Goal: Task Accomplishment & Management: Manage account settings

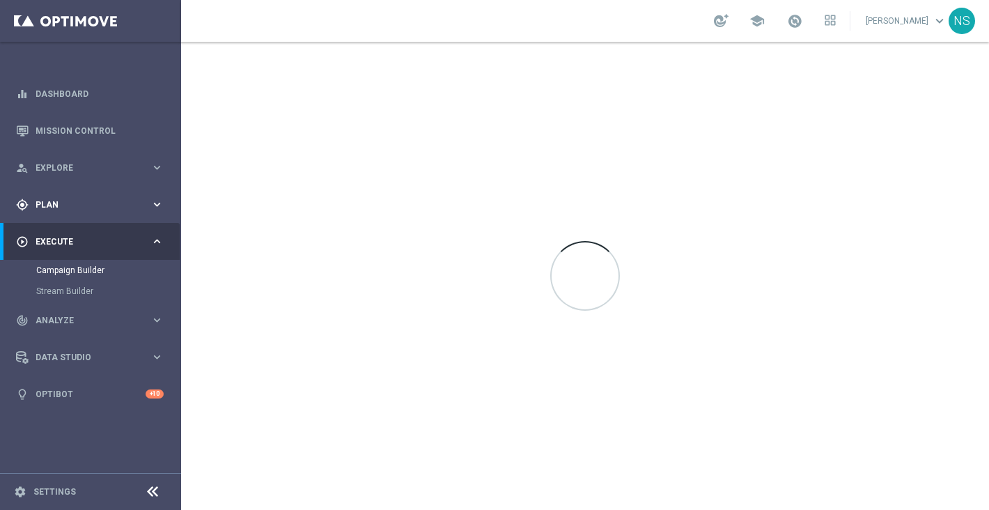
click at [101, 201] on span "Plan" at bounding box center [93, 205] width 115 height 8
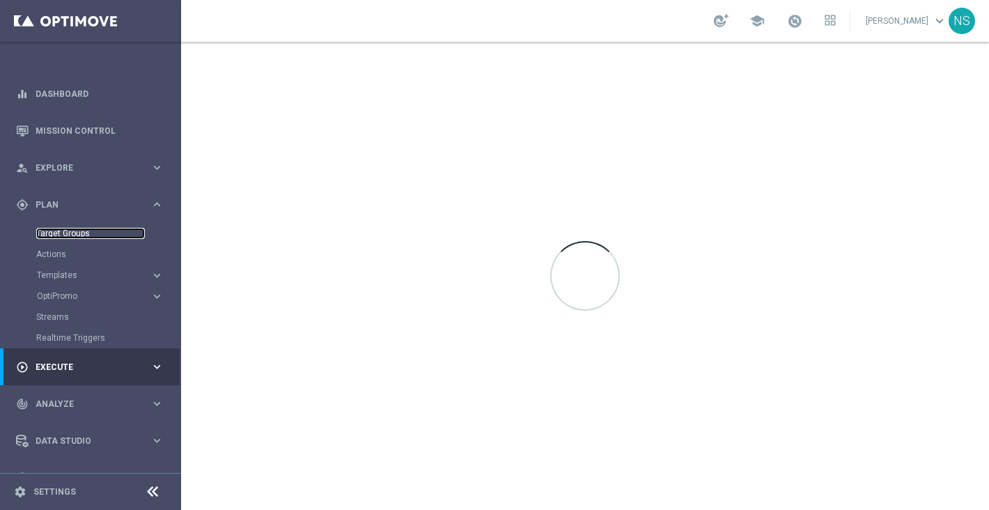
click at [92, 233] on link "Target Groups" at bounding box center [90, 233] width 109 height 11
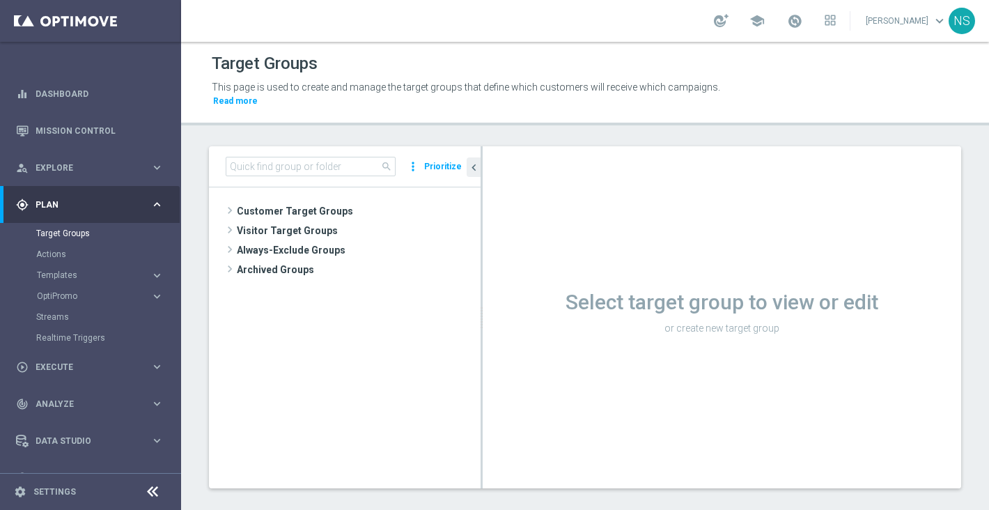
click at [286, 146] on div "search more_vert Prioritize" at bounding box center [345, 166] width 272 height 41
click at [286, 157] on input at bounding box center [311, 167] width 170 height 20
paste input "EN_IE_OB_L1_CASHDROP_25031787956542"
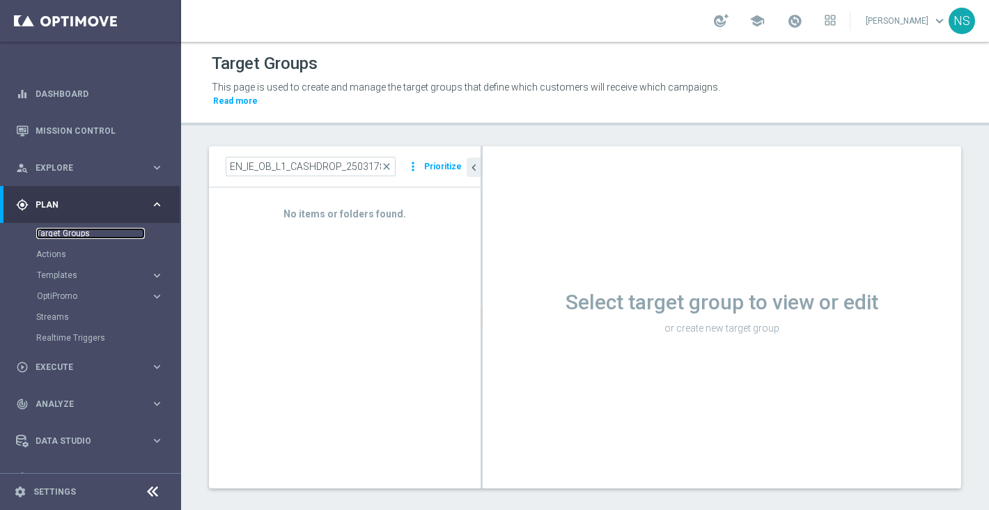
click at [66, 231] on link "Target Groups" at bounding box center [90, 233] width 109 height 11
click at [313, 157] on input "EN_IE_OB_L1_CASHDROP_25031787956542" at bounding box center [311, 167] width 170 height 20
paste input "de_DE_TGT_VIP_EM_AUT_MIX__L1_CASHDROP_INVITE"
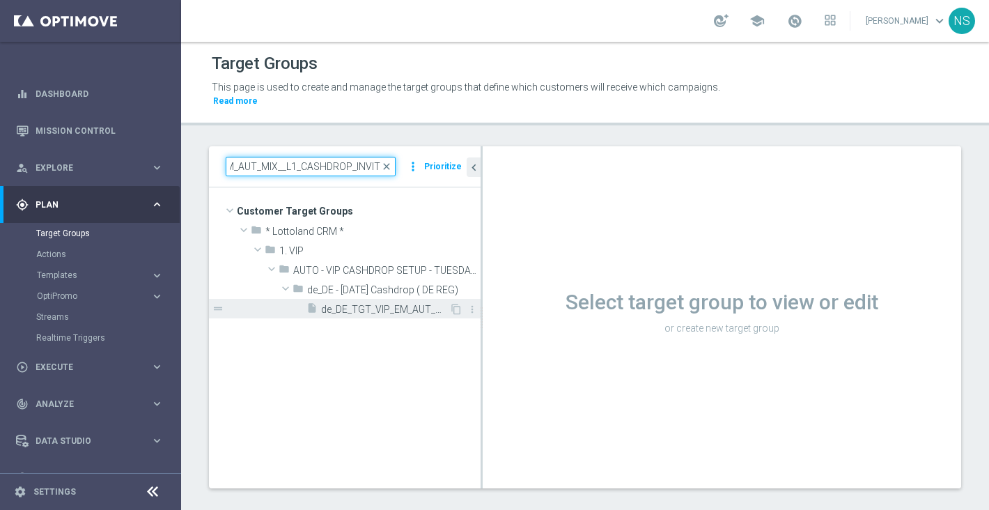
type input "de_DE_TGT_VIP_EM_AUT_MIX__L1_CASHDROP_INVITE"
click at [376, 304] on span "de_DE_TGT_VIP_EM_AUT_MIX__L1_CASHDROP_INVITE" at bounding box center [385, 310] width 128 height 12
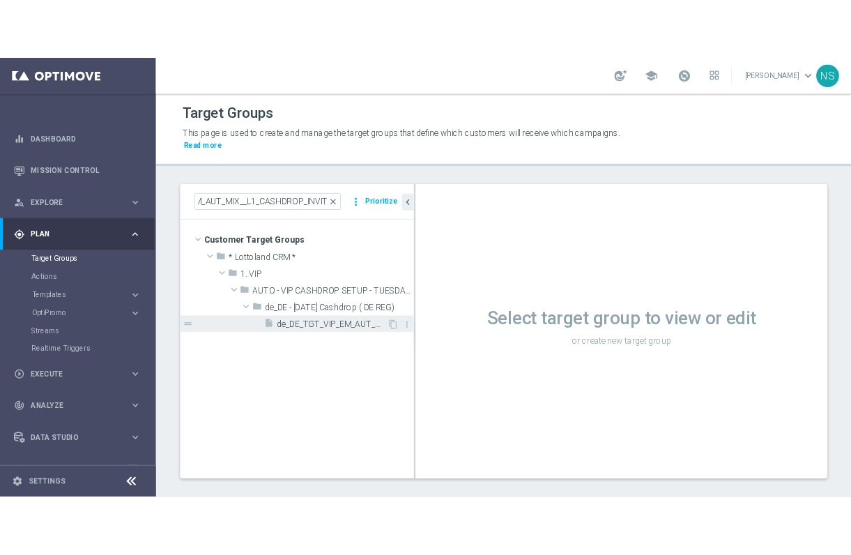
scroll to position [0, 0]
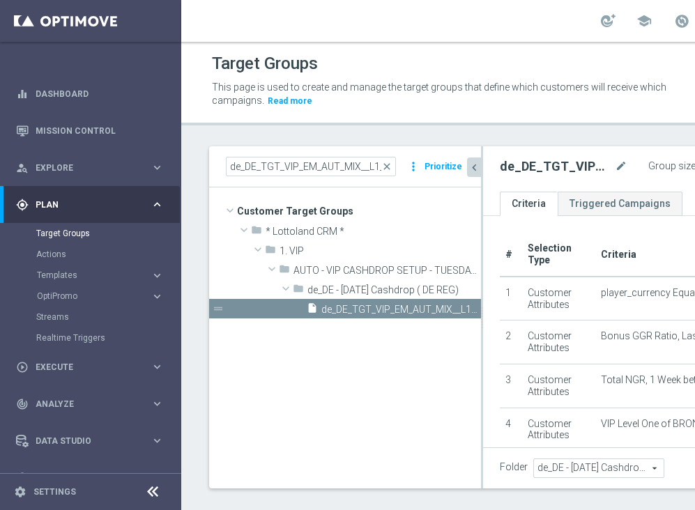
click at [474, 162] on icon "chevron_left" at bounding box center [473, 167] width 13 height 13
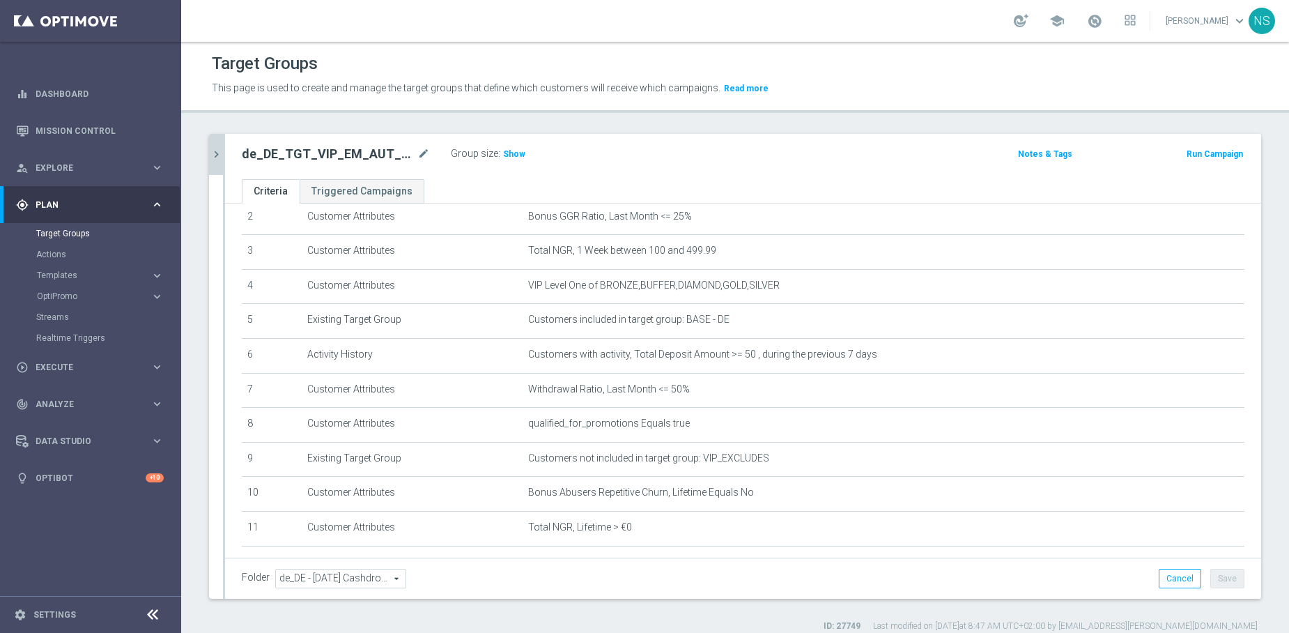
scroll to position [86, 0]
click at [91, 122] on link "Mission Control" at bounding box center [100, 130] width 128 height 37
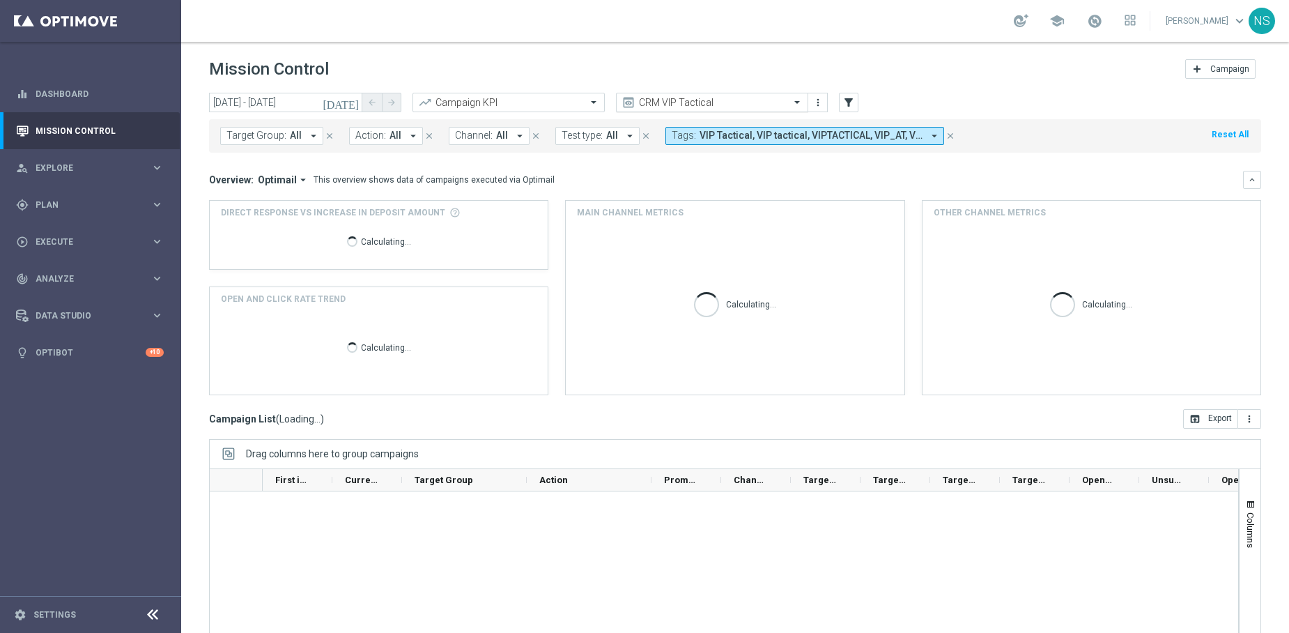
click at [802, 93] on div "CRM VIP Tactical" at bounding box center [712, 103] width 192 height 20
click at [799, 101] on span at bounding box center [798, 102] width 17 height 12
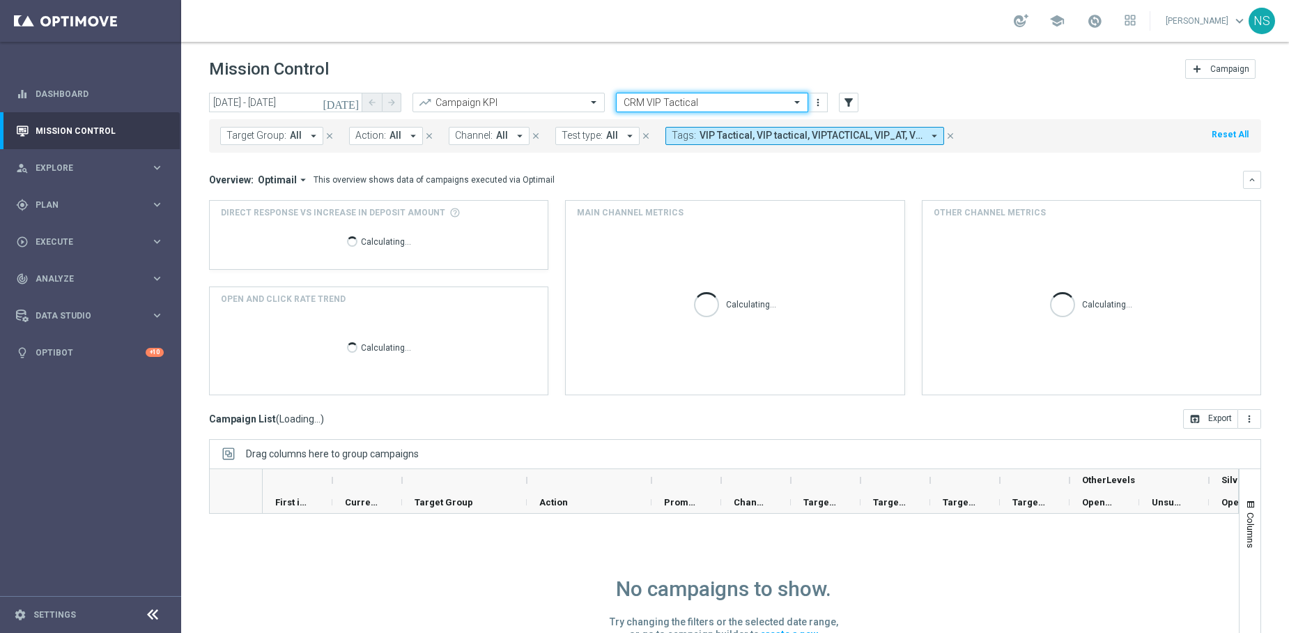
click at [791, 98] on span at bounding box center [798, 102] width 17 height 12
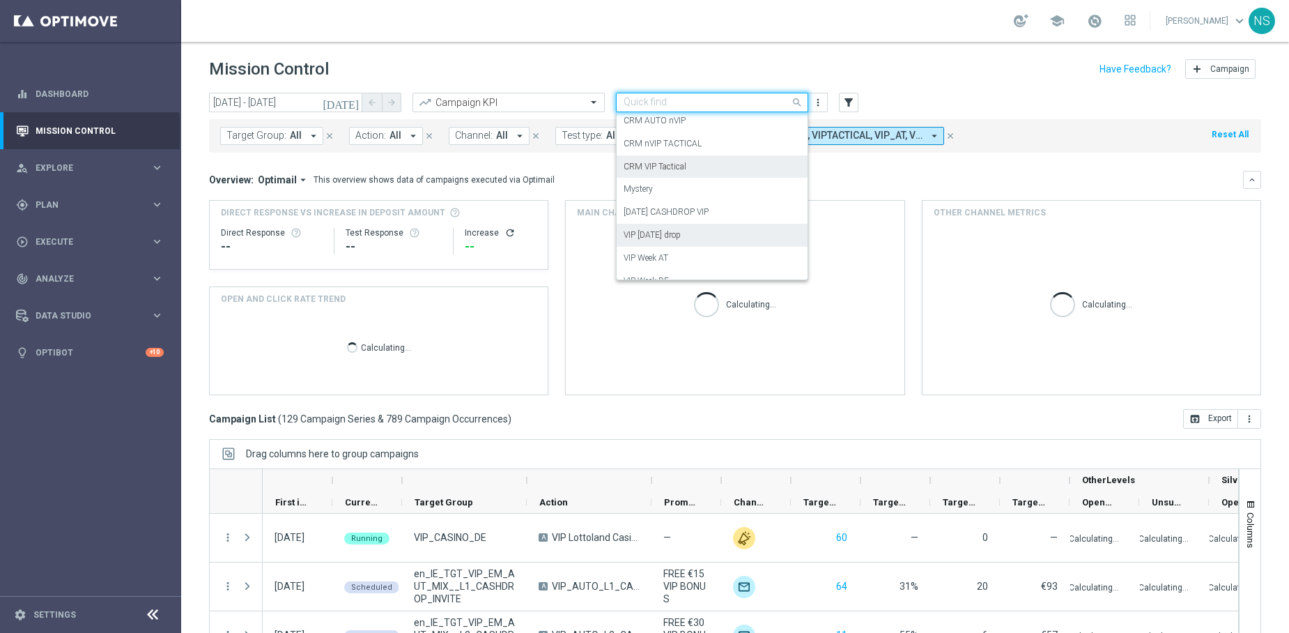
scroll to position [109, 0]
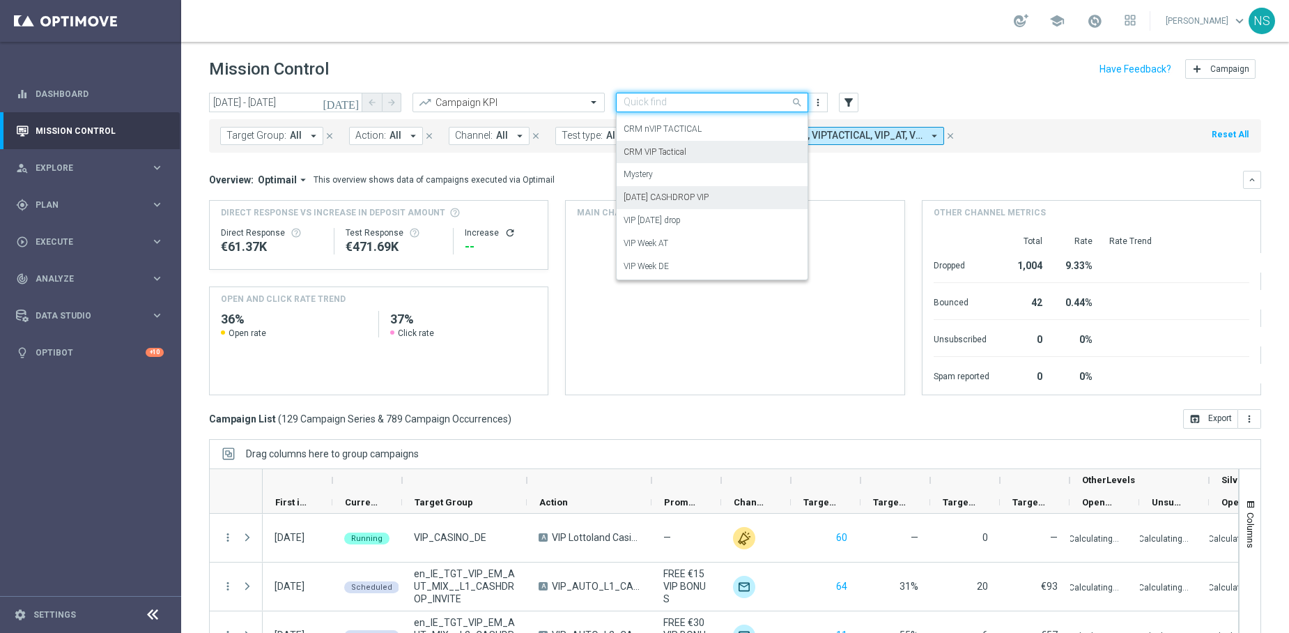
click at [724, 191] on div "[DATE] CASHDROP VIP" at bounding box center [711, 197] width 177 height 23
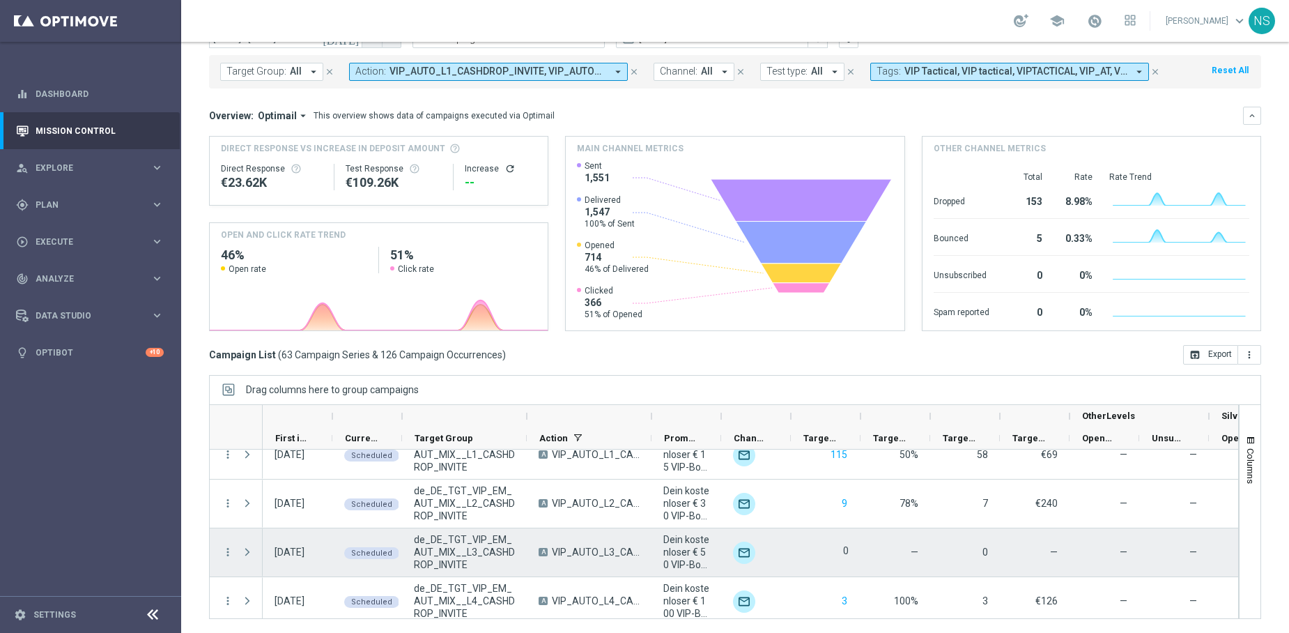
scroll to position [369, 0]
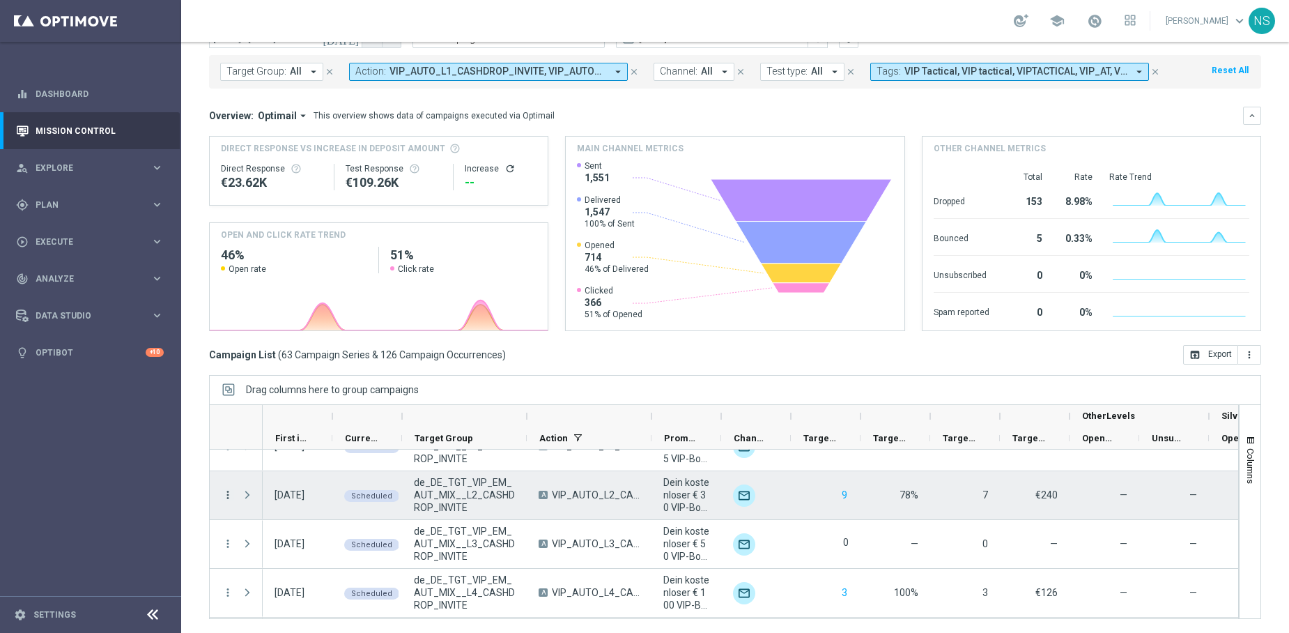
click at [222, 493] on icon "more_vert" at bounding box center [228, 494] width 13 height 13
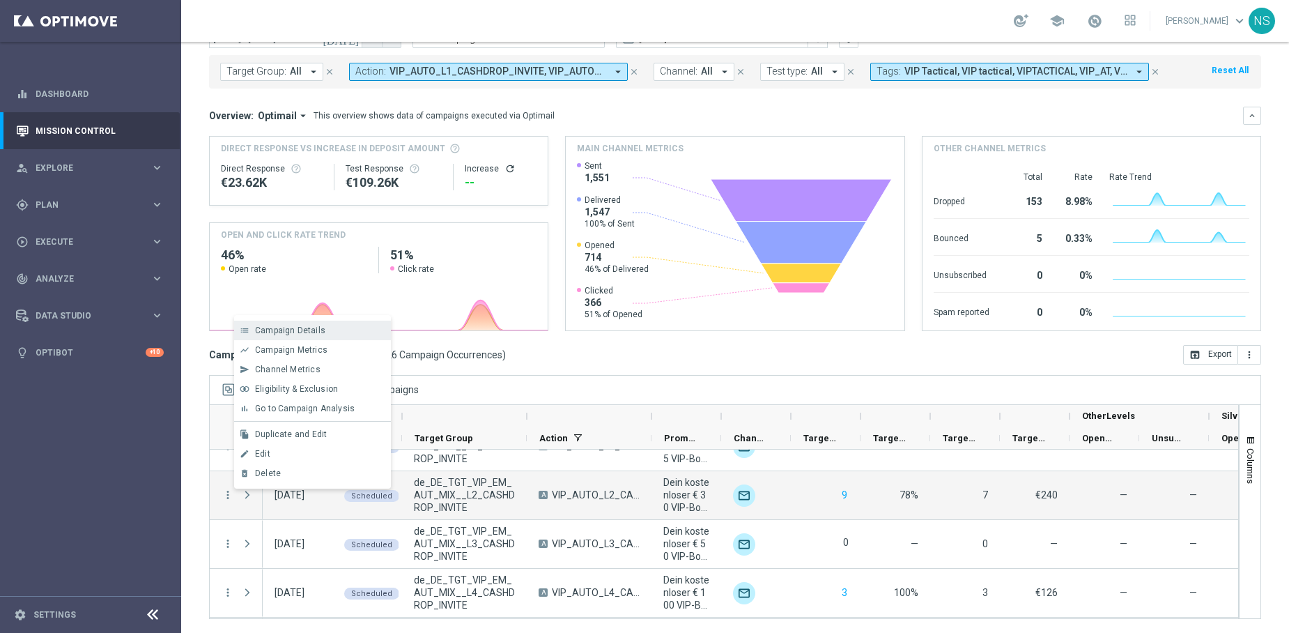
click at [326, 330] on div "Campaign Details" at bounding box center [320, 330] width 130 height 10
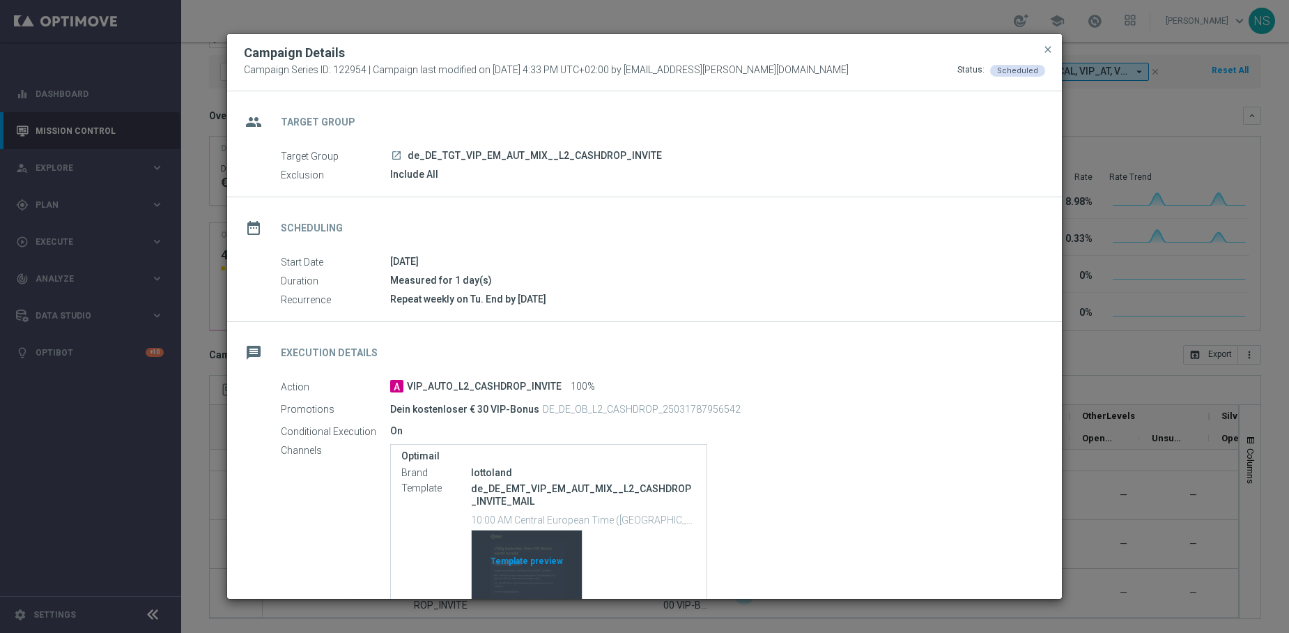
scroll to position [118, 0]
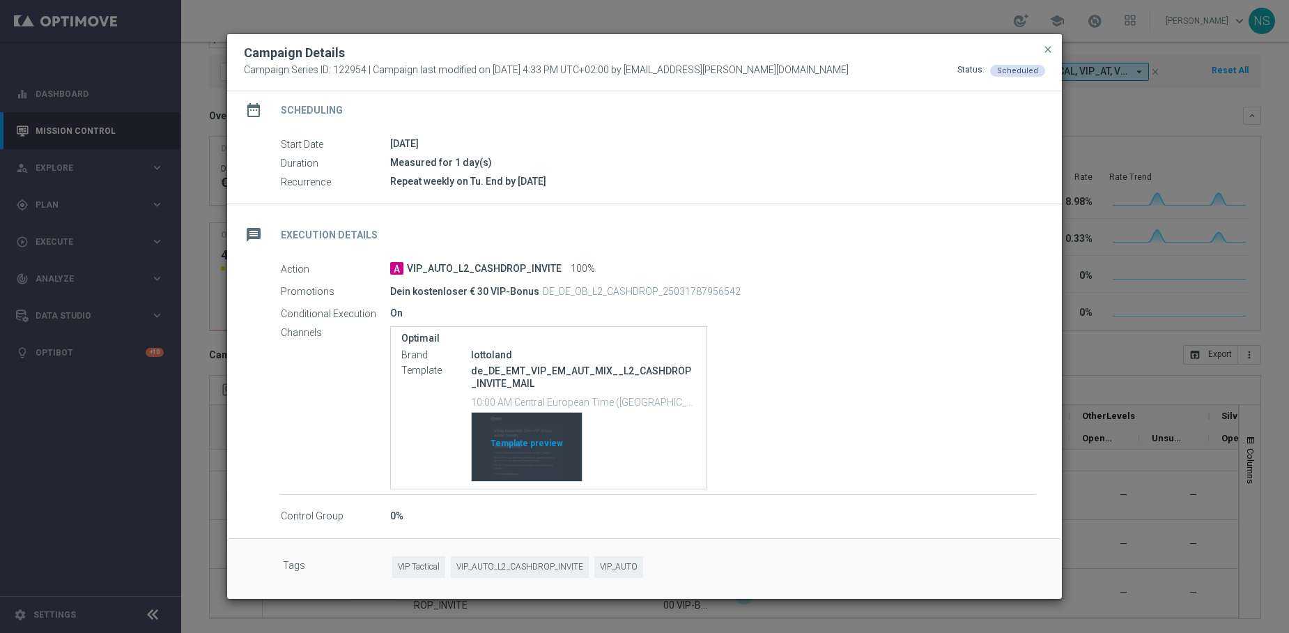
click at [531, 440] on div "Template preview" at bounding box center [527, 446] width 110 height 68
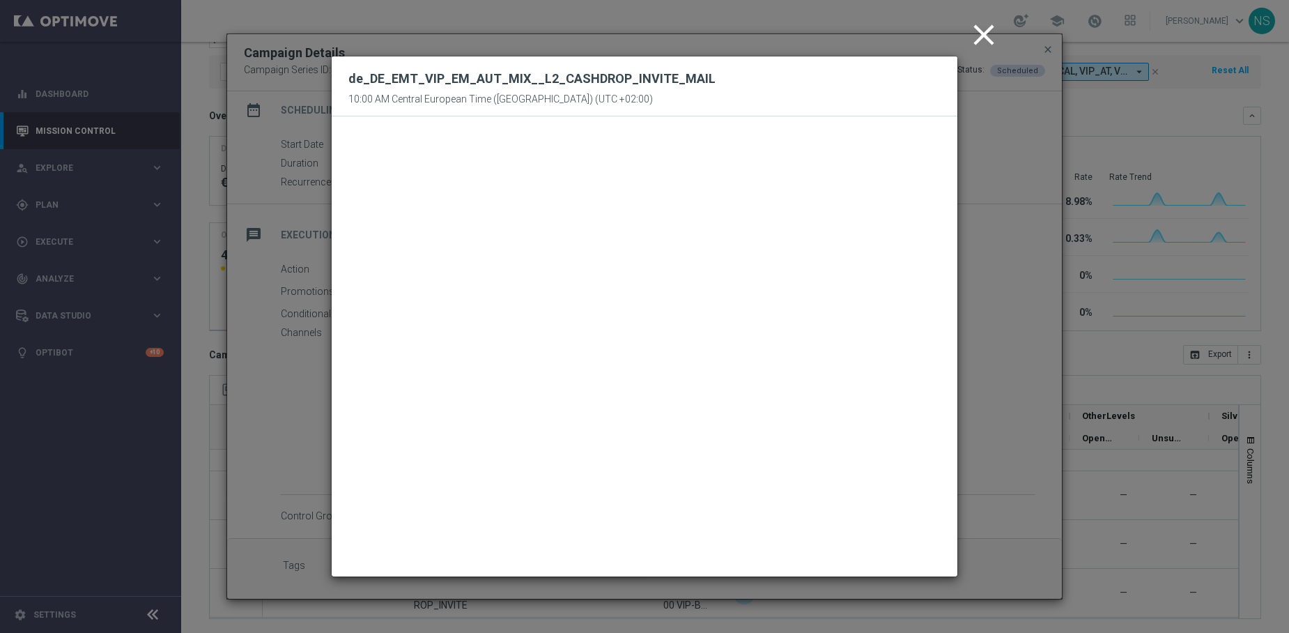
click at [989, 36] on icon "close" at bounding box center [983, 34] width 35 height 35
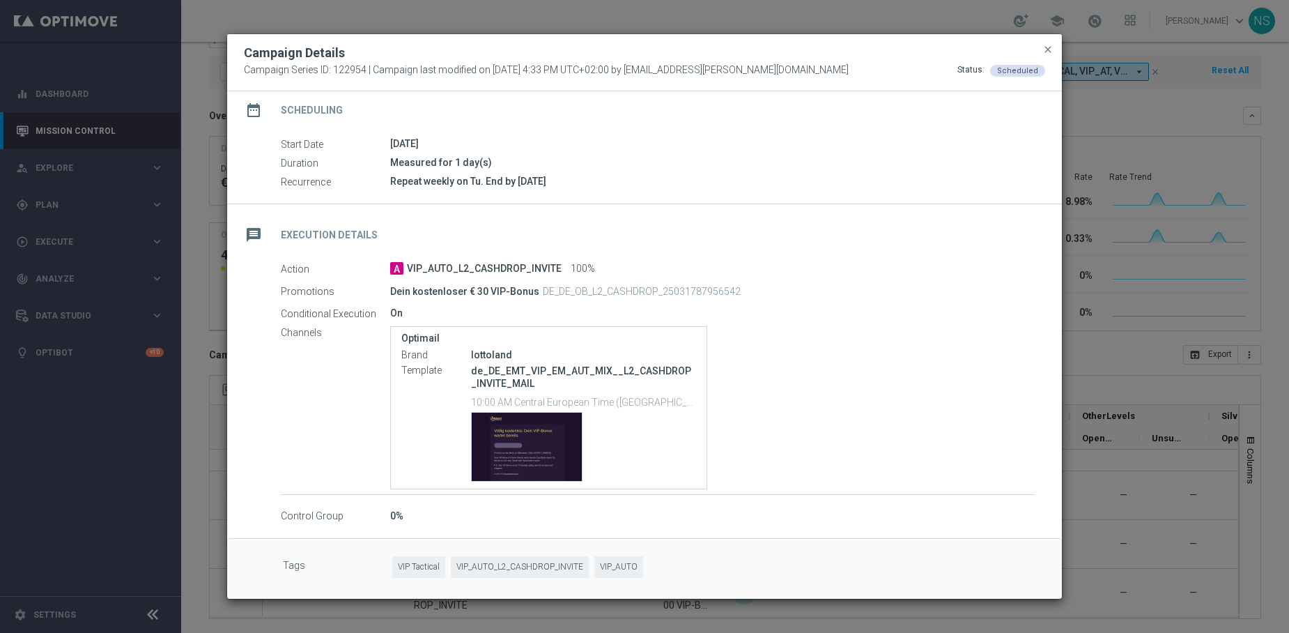
click at [989, 46] on div "Campaign Details Campaign Series ID: 122954 | Campaign last modified on [DATE] …" at bounding box center [644, 62] width 835 height 57
click at [989, 46] on span "close" at bounding box center [1047, 49] width 11 height 11
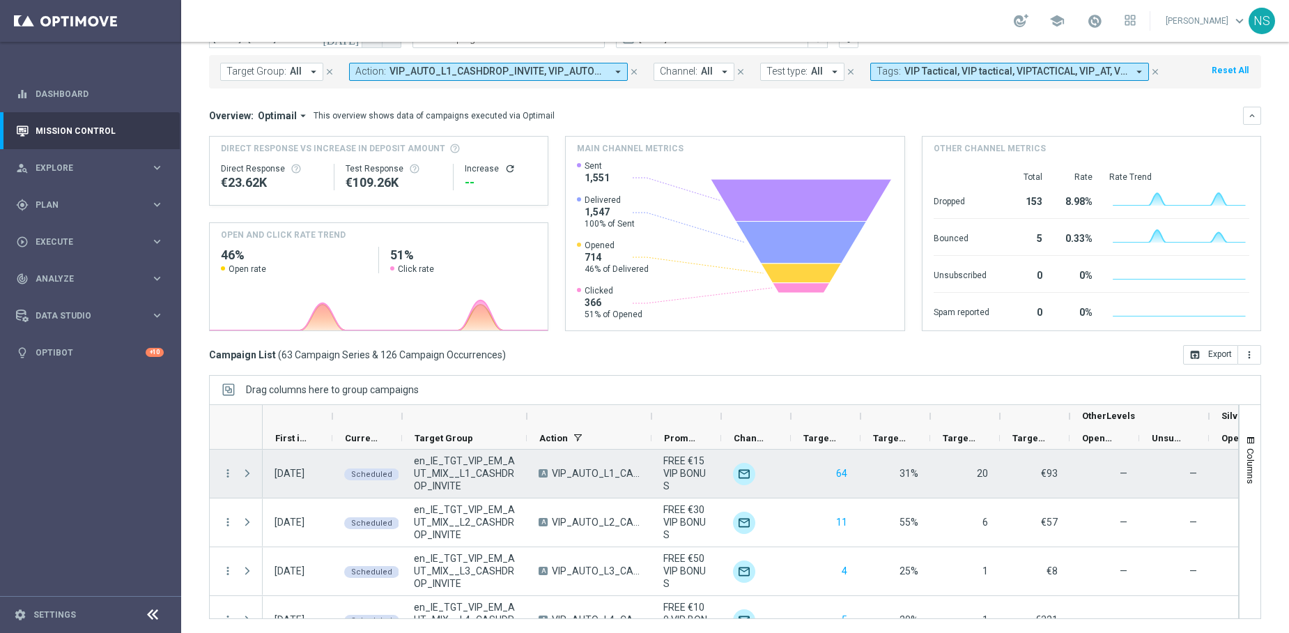
scroll to position [0, 0]
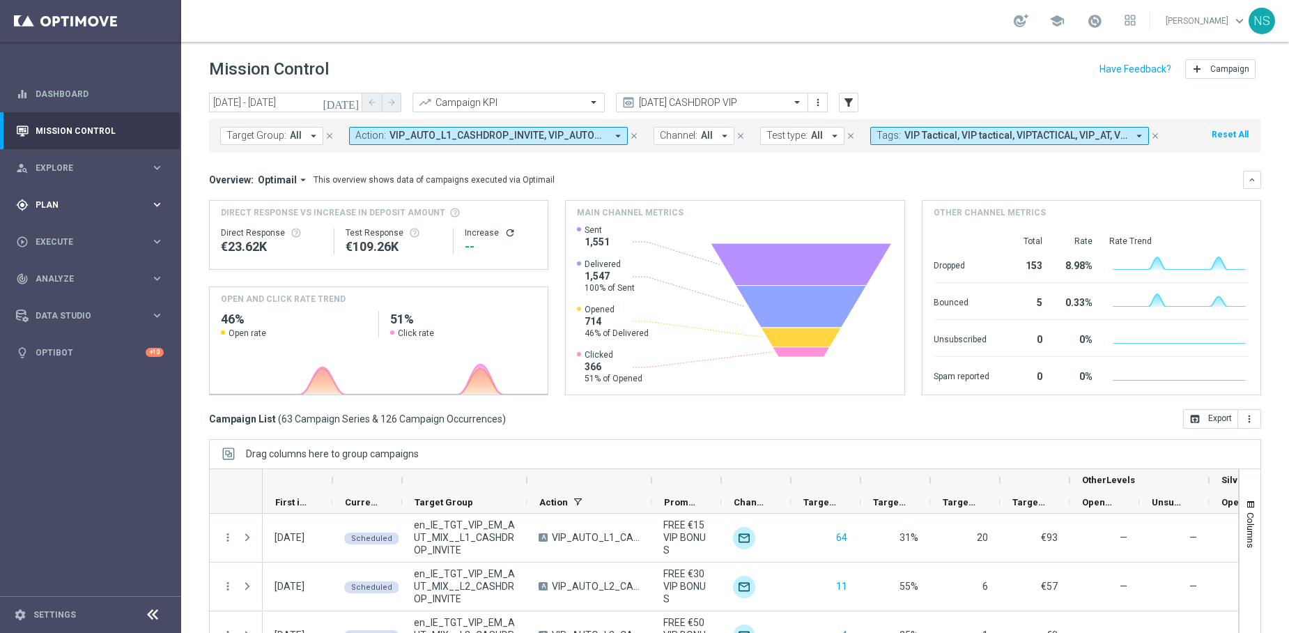
click at [91, 222] on accordion "equalizer Dashboard Mission Control" at bounding box center [90, 222] width 180 height 295
click at [91, 206] on span "Plan" at bounding box center [93, 205] width 115 height 8
click at [93, 249] on link "Actions" at bounding box center [90, 254] width 109 height 11
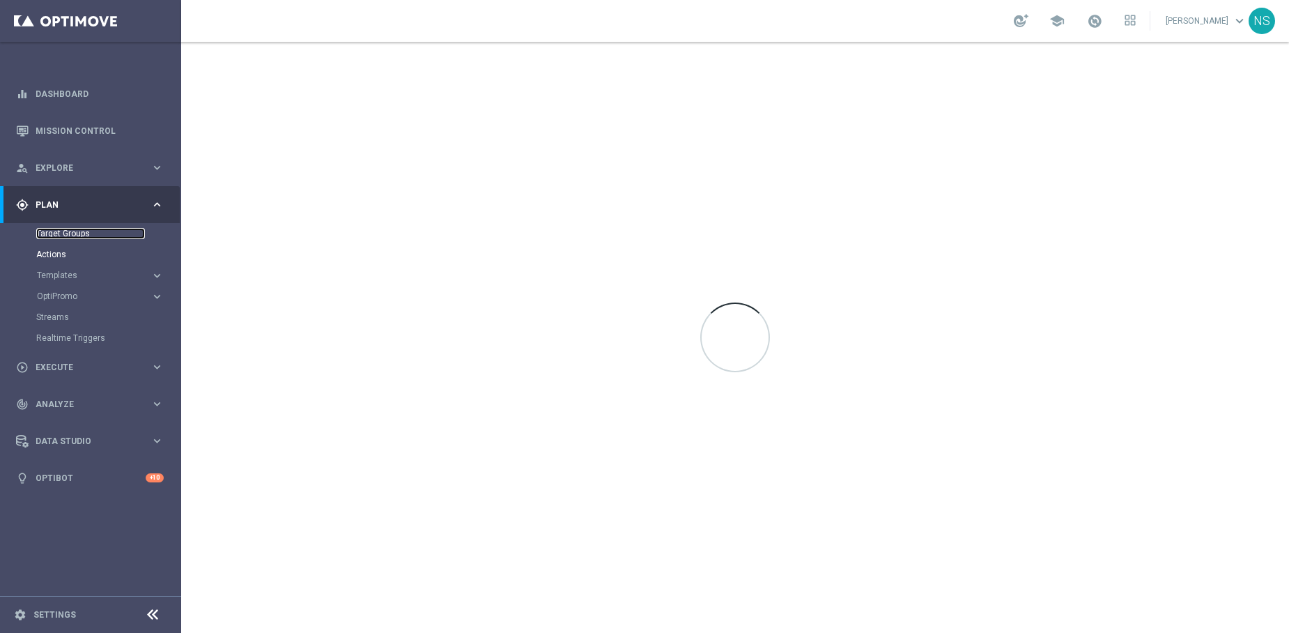
click at [91, 234] on link "Target Groups" at bounding box center [90, 233] width 109 height 11
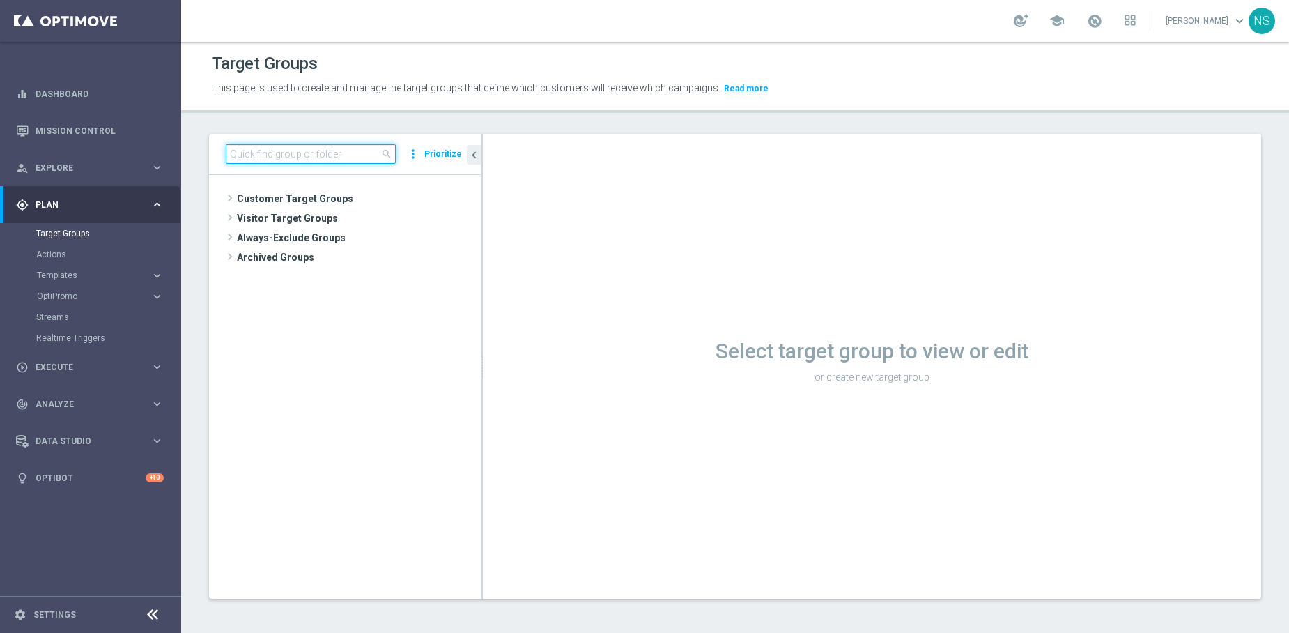
click at [361, 163] on input at bounding box center [311, 154] width 170 height 20
paste input "VIP_AUTO_ALL_L1_CASHDROP_INVITE_INFO_LIST"
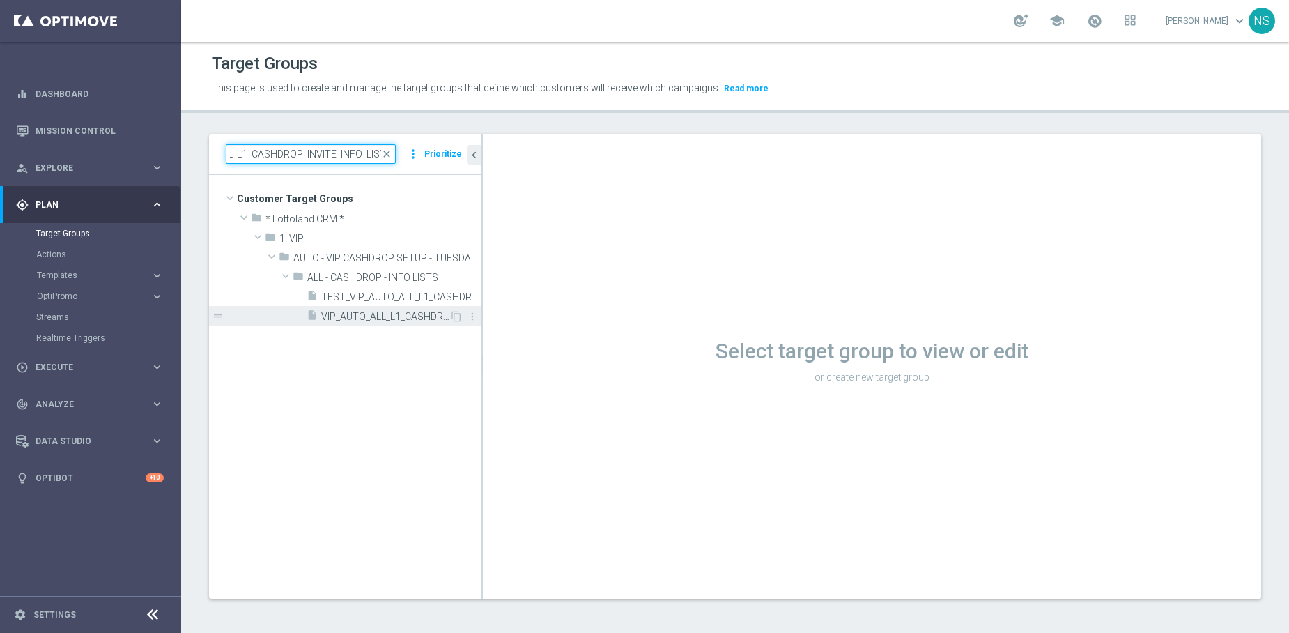
type input "VIP_AUTO_ALL_L1_CASHDROP_INVITE_INFO_LIST"
click at [362, 322] on div "insert_drive_file VIP_AUTO_ALL_L1_CASHDROP_INVITE_INFO_LIST" at bounding box center [378, 316] width 143 height 20
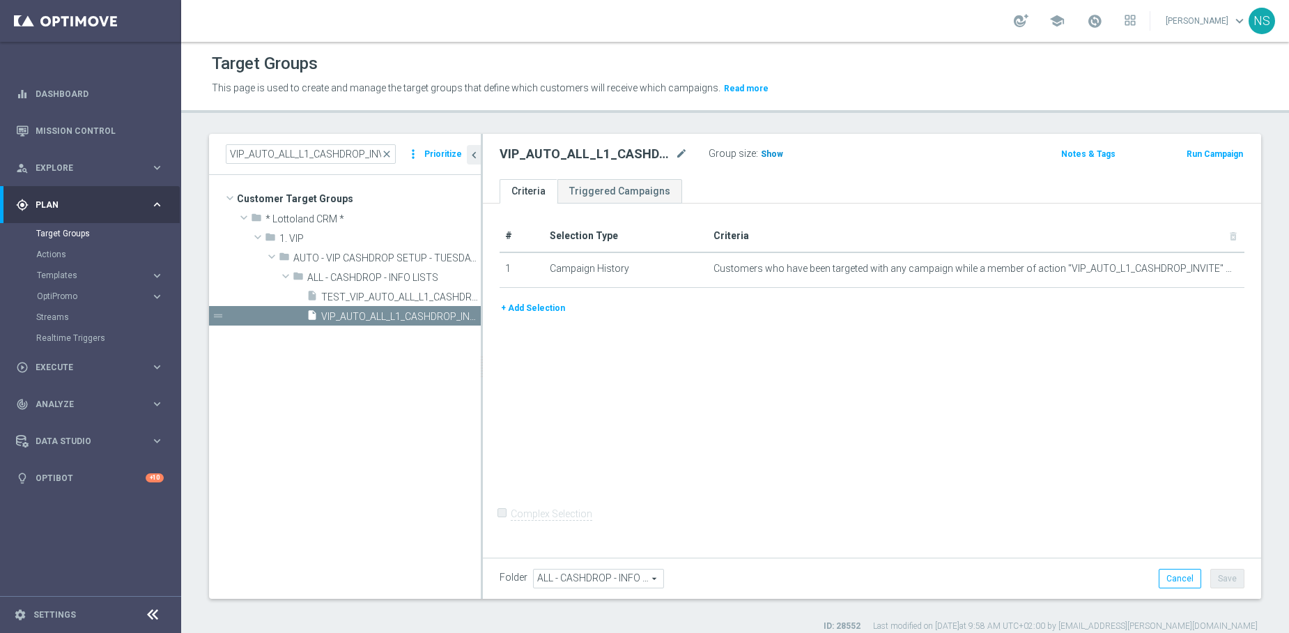
click at [761, 154] on span "Show" at bounding box center [772, 154] width 22 height 10
drag, startPoint x: 336, startPoint y: 150, endPoint x: 222, endPoint y: 141, distance: 115.2
click at [221, 141] on div "VIP_AUTO_ALL_L1_CASHDROP_INVITE_INFO_LIST close more_vert Prioritize" at bounding box center [345, 154] width 272 height 41
click at [81, 219] on div "gps_fixed Plan keyboard_arrow_right" at bounding box center [90, 204] width 180 height 37
click at [81, 236] on accordion "equalizer Dashboard Mission Control" at bounding box center [90, 222] width 180 height 295
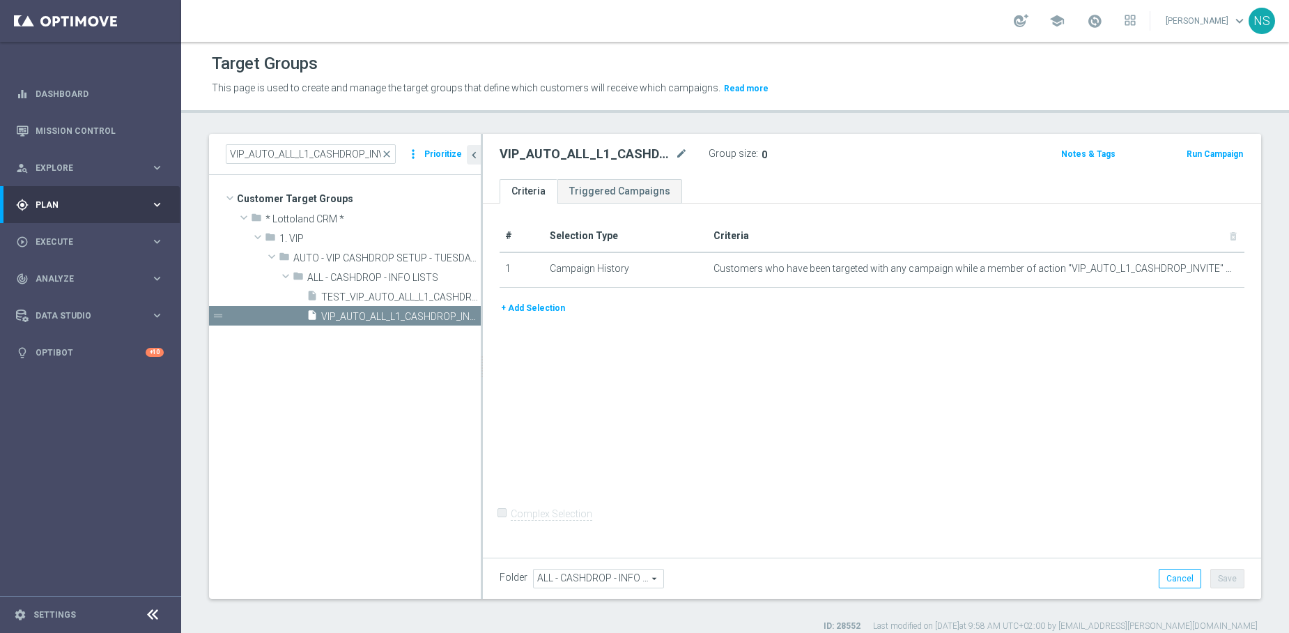
click at [82, 188] on div "gps_fixed Plan keyboard_arrow_right" at bounding box center [90, 204] width 180 height 37
click at [77, 238] on link "Target Groups" at bounding box center [90, 233] width 109 height 11
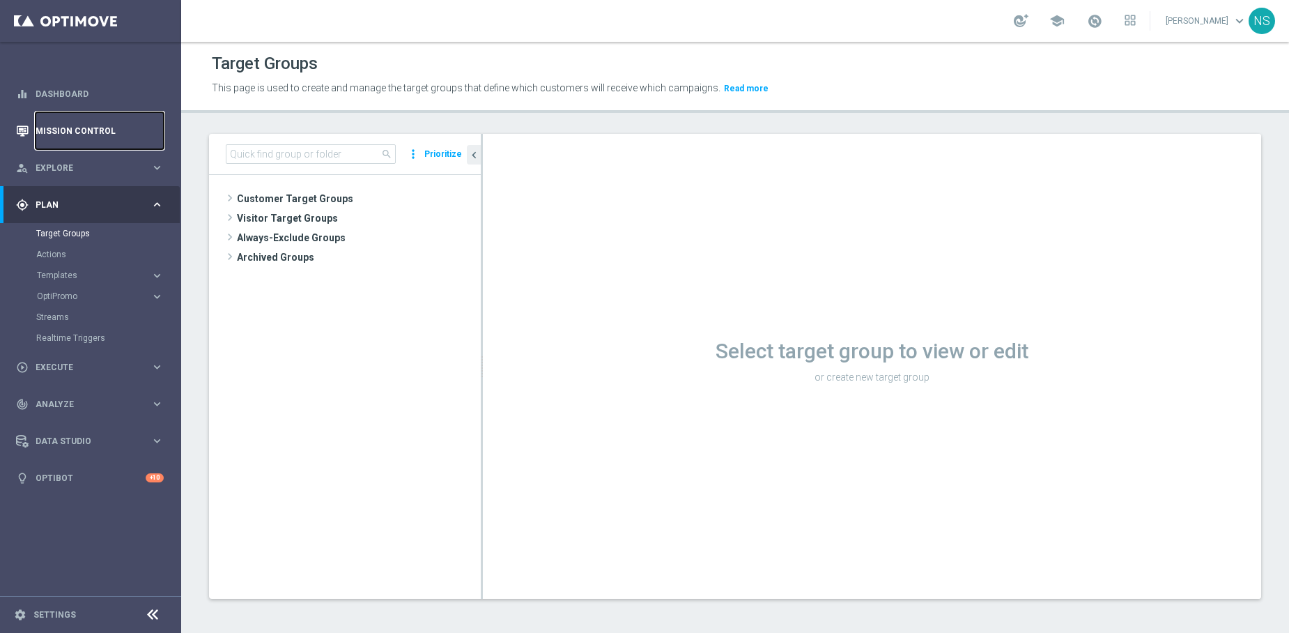
click at [109, 139] on link "Mission Control" at bounding box center [100, 130] width 128 height 37
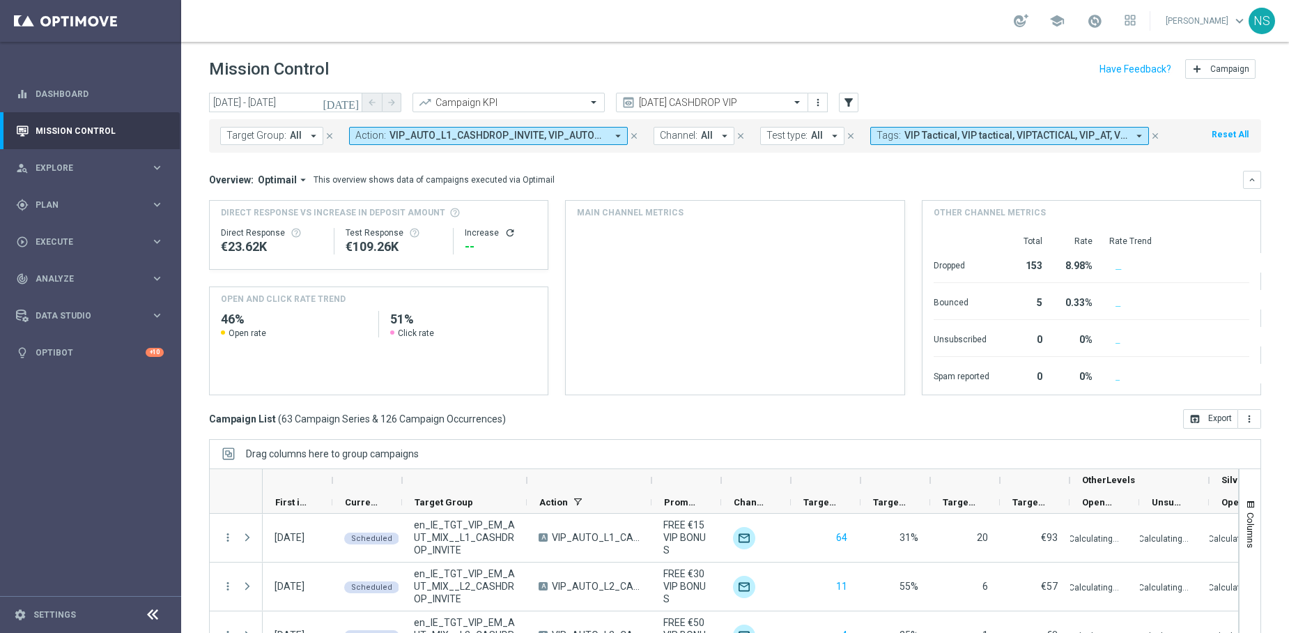
click at [265, 140] on span "Target Group:" at bounding box center [256, 136] width 60 height 12
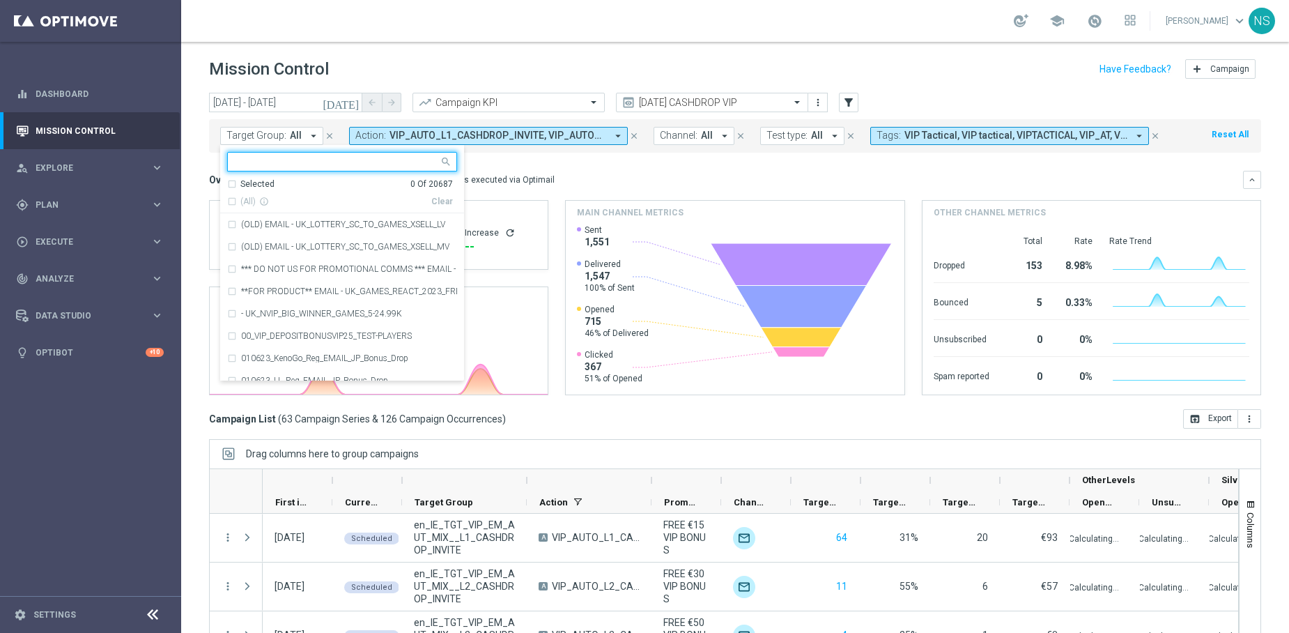
click at [311, 162] on input "text" at bounding box center [337, 162] width 204 height 12
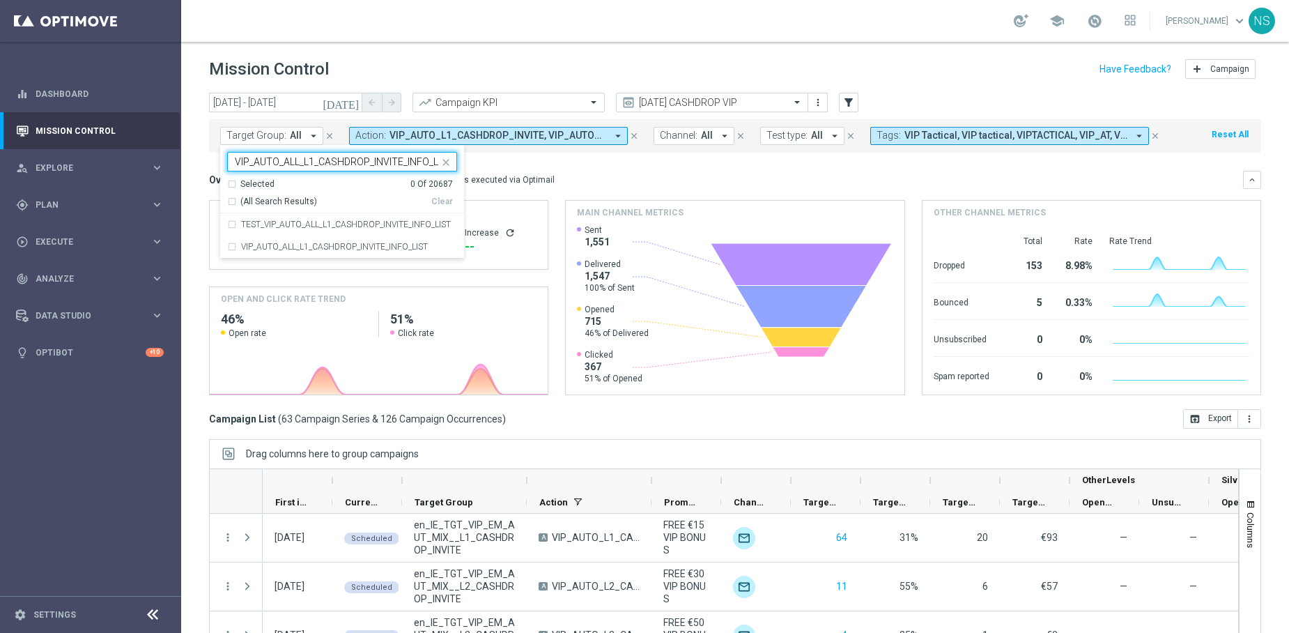
scroll to position [0, 12]
click at [298, 241] on div "VIP_AUTO_ALL_L1_CASHDROP_INVITE_INFO_LIST" at bounding box center [342, 246] width 230 height 22
type input "VIP_AUTO_ALL_L1_CASHDROP_INVITE_INFO_LIST"
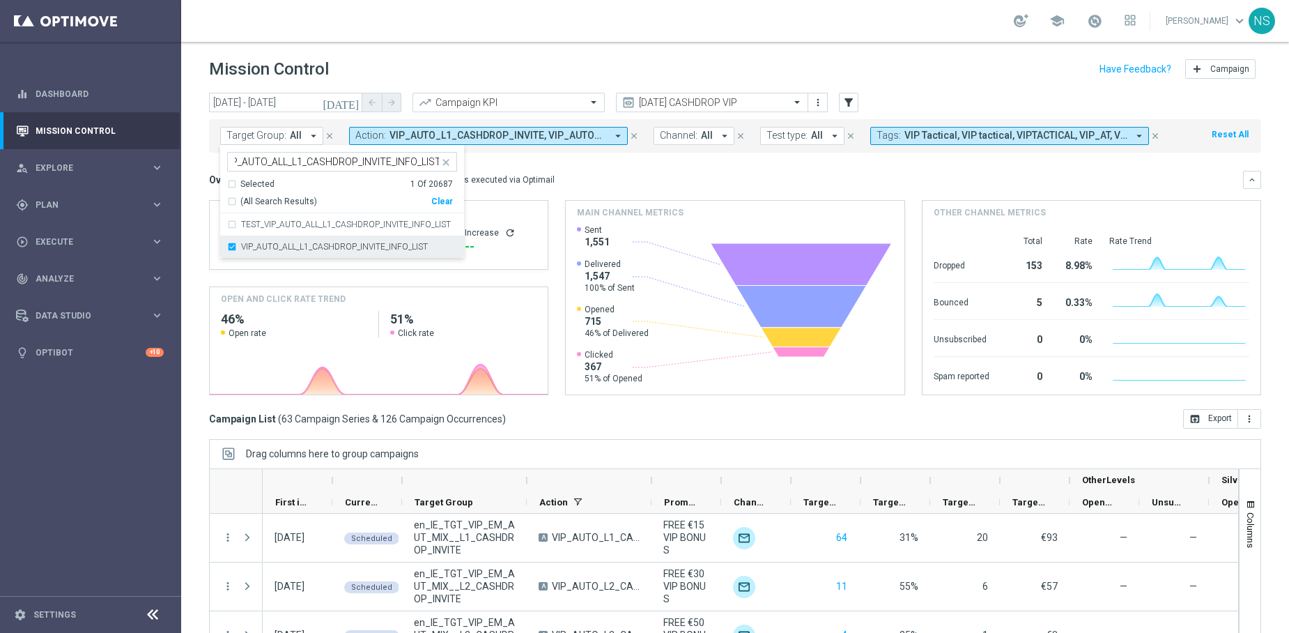
scroll to position [0, 0]
click at [610, 175] on div "Overview: Optimail arrow_drop_down This overview shows data of campaigns execut…" at bounding box center [726, 179] width 1034 height 13
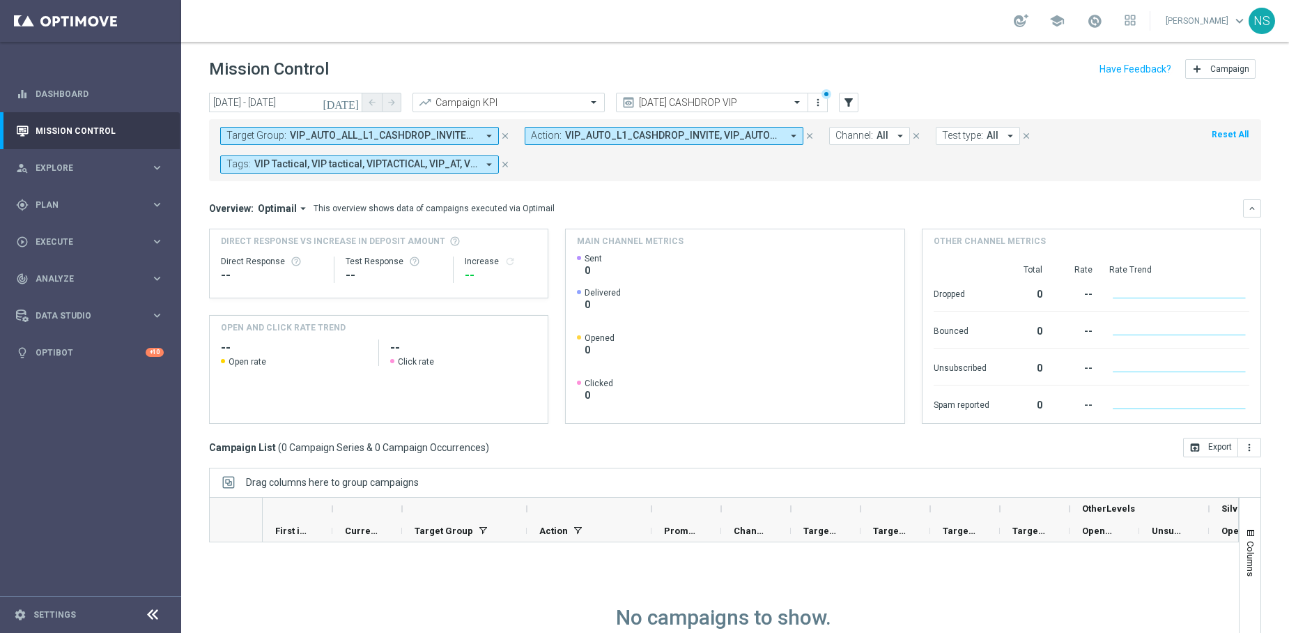
click at [808, 139] on icon "close" at bounding box center [810, 136] width 10 height 10
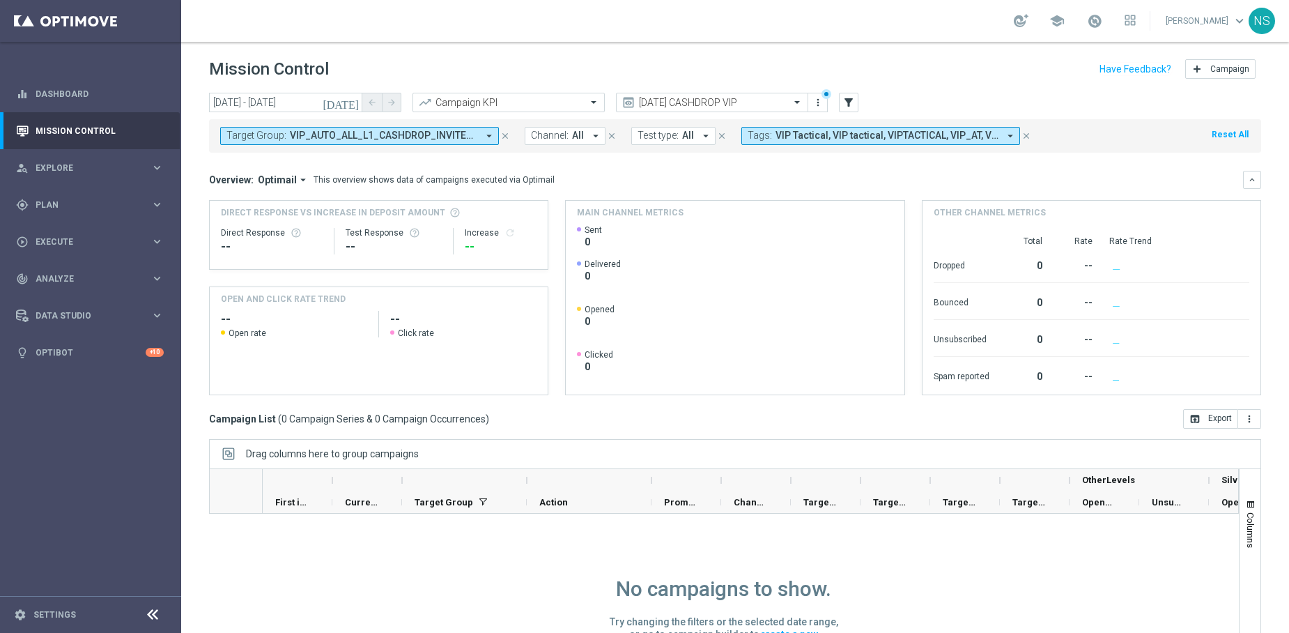
click at [503, 137] on icon "close" at bounding box center [505, 136] width 10 height 10
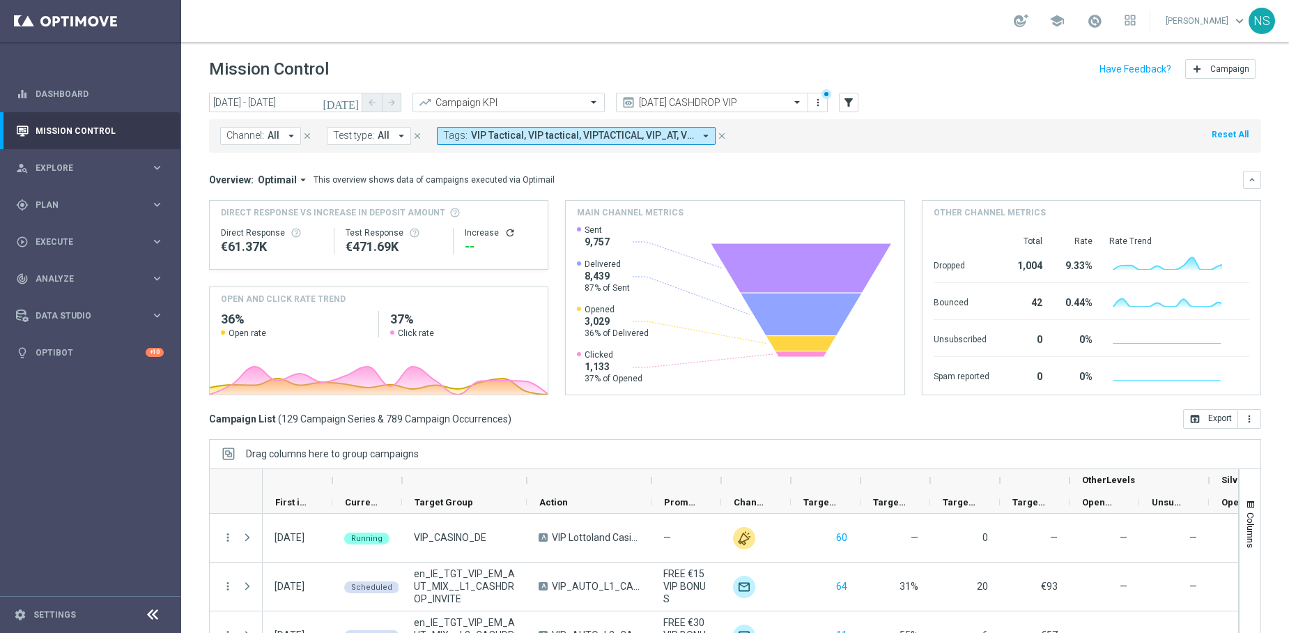
click at [724, 137] on icon "close" at bounding box center [722, 136] width 10 height 10
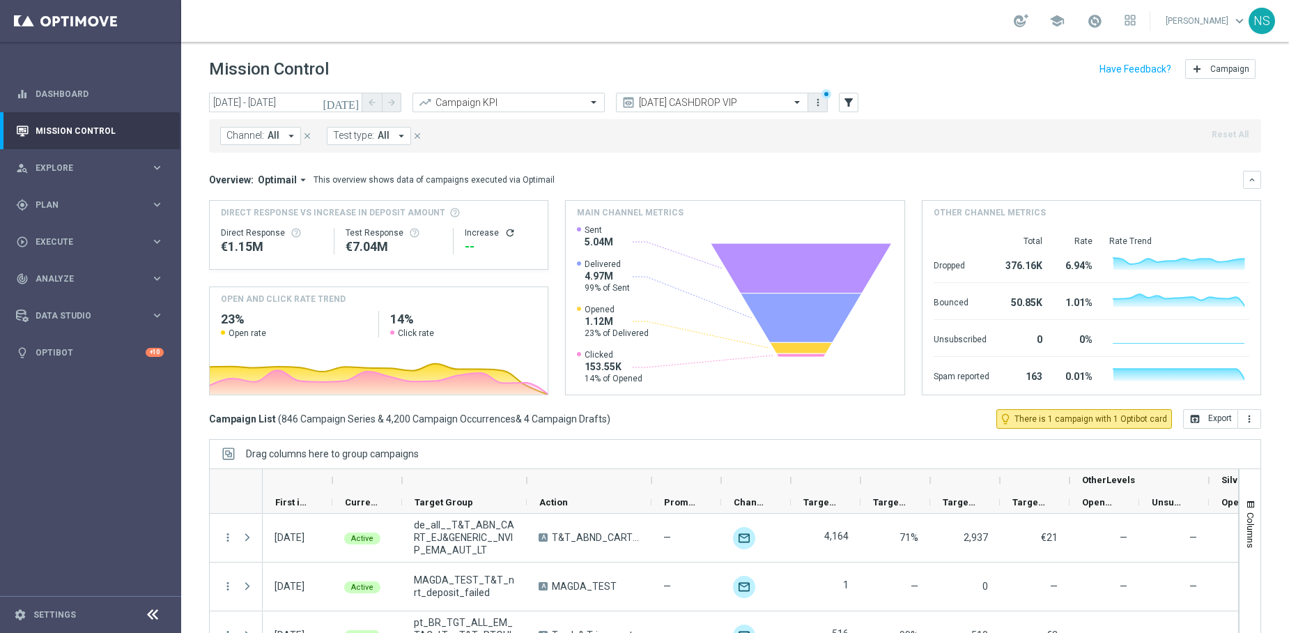
click at [816, 102] on icon "more_vert" at bounding box center [817, 102] width 11 height 11
click at [851, 103] on icon "filter_alt" at bounding box center [848, 102] width 13 height 13
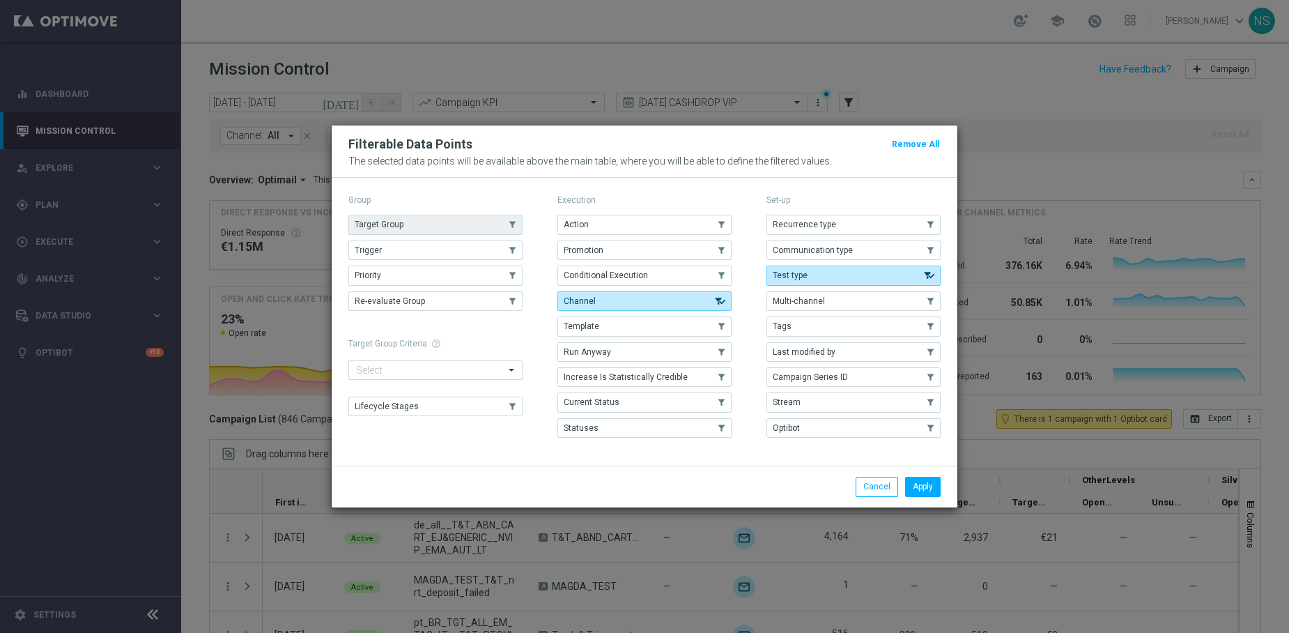
click at [451, 223] on button "Target Group" at bounding box center [435, 225] width 174 height 20
click at [927, 488] on button "Apply" at bounding box center [923, 486] width 36 height 20
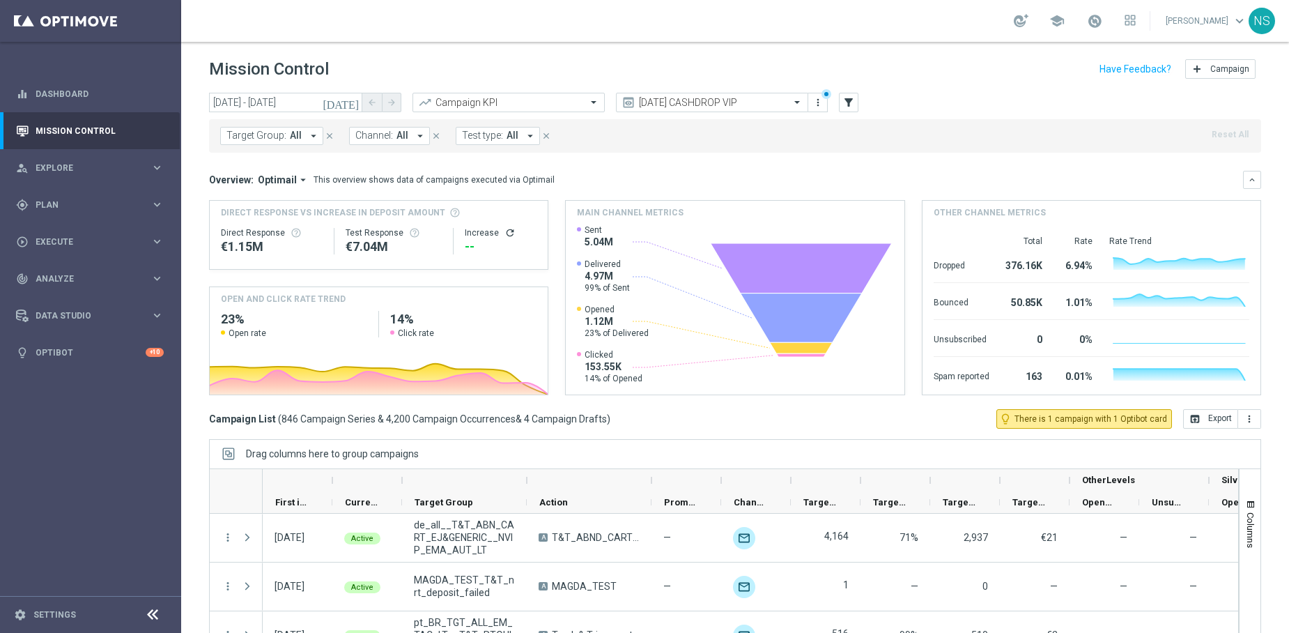
click at [258, 142] on button "Target Group: All arrow_drop_down" at bounding box center [271, 136] width 103 height 18
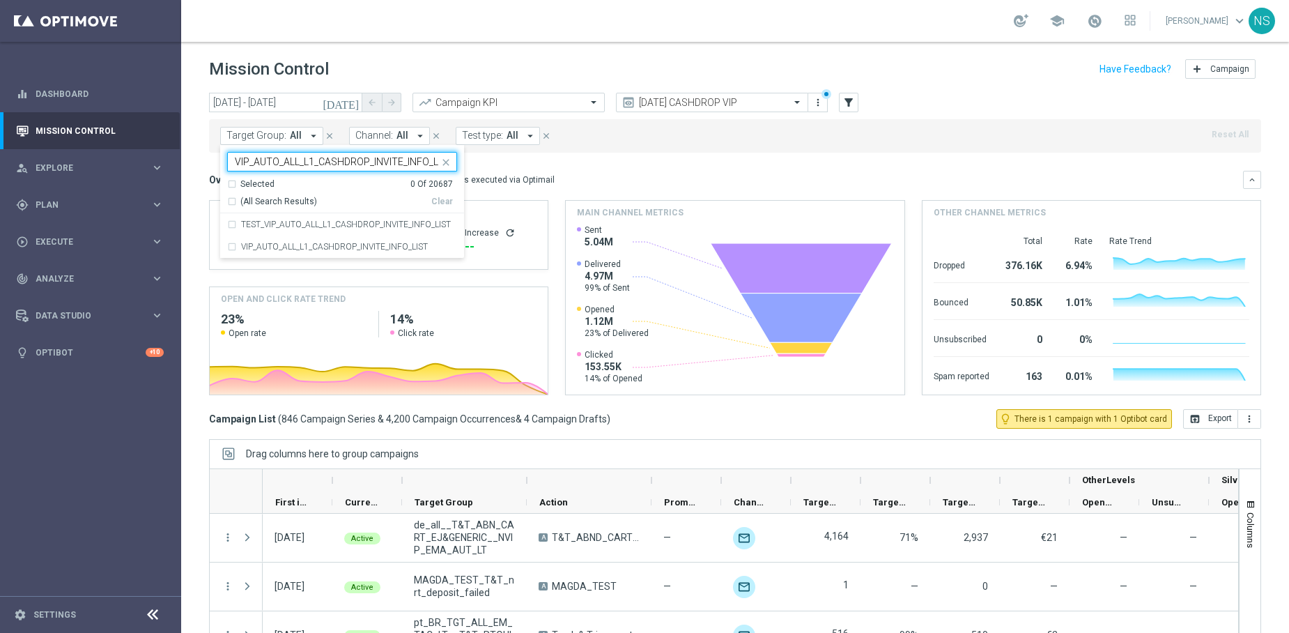
scroll to position [0, 12]
click at [327, 249] on label "VIP_AUTO_ALL_L1_CASHDROP_INVITE_INFO_LIST" at bounding box center [334, 246] width 187 height 8
type input "VIP_AUTO_ALL_L1_CASHDROP_INVITE_INFO_LIST"
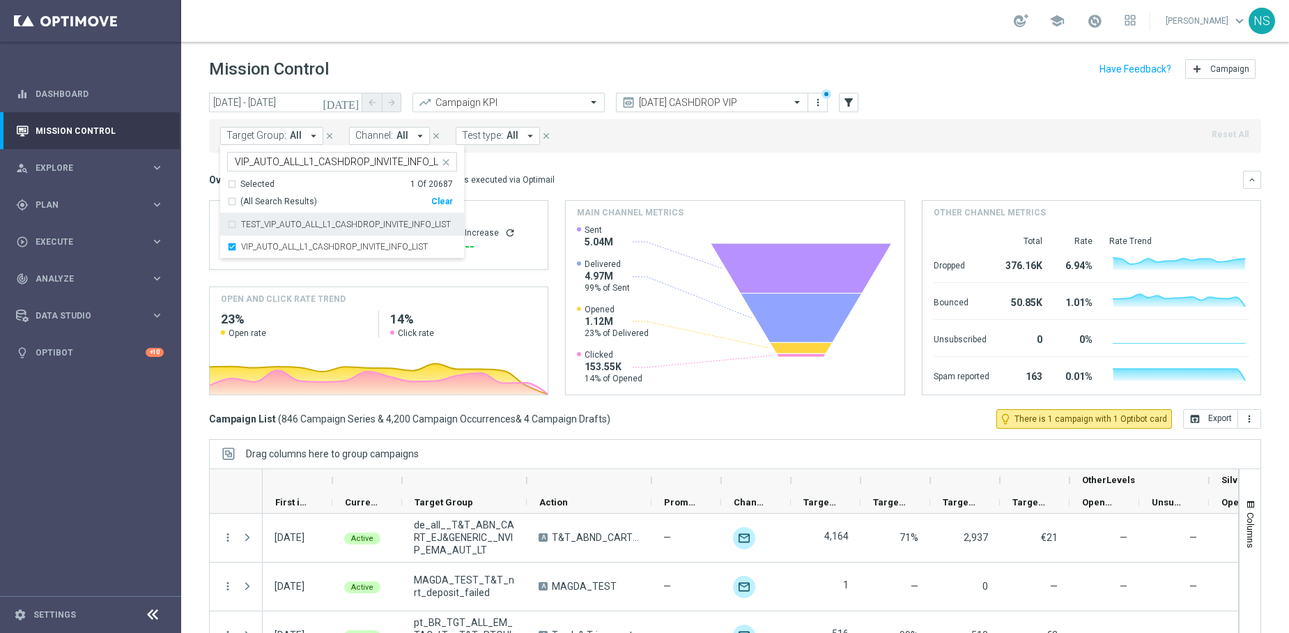
click at [571, 176] on div "Overview: Optimail arrow_drop_down This overview shows data of campaigns execut…" at bounding box center [726, 179] width 1034 height 13
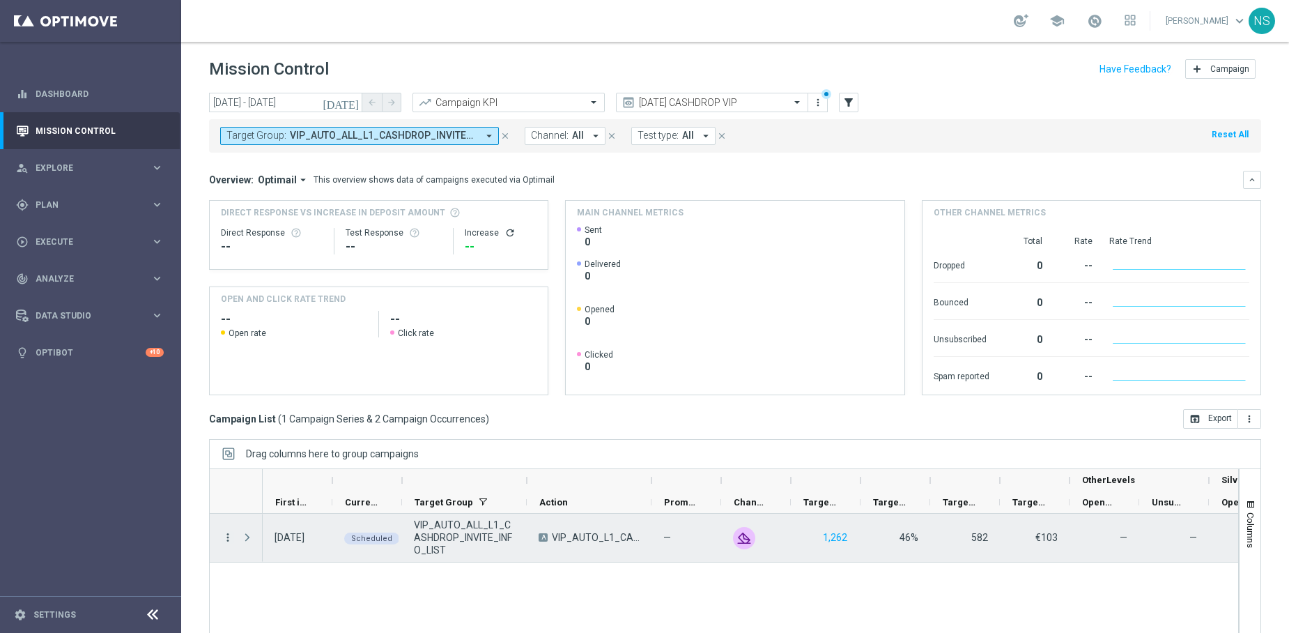
click at [228, 509] on icon "more_vert" at bounding box center [228, 537] width 13 height 13
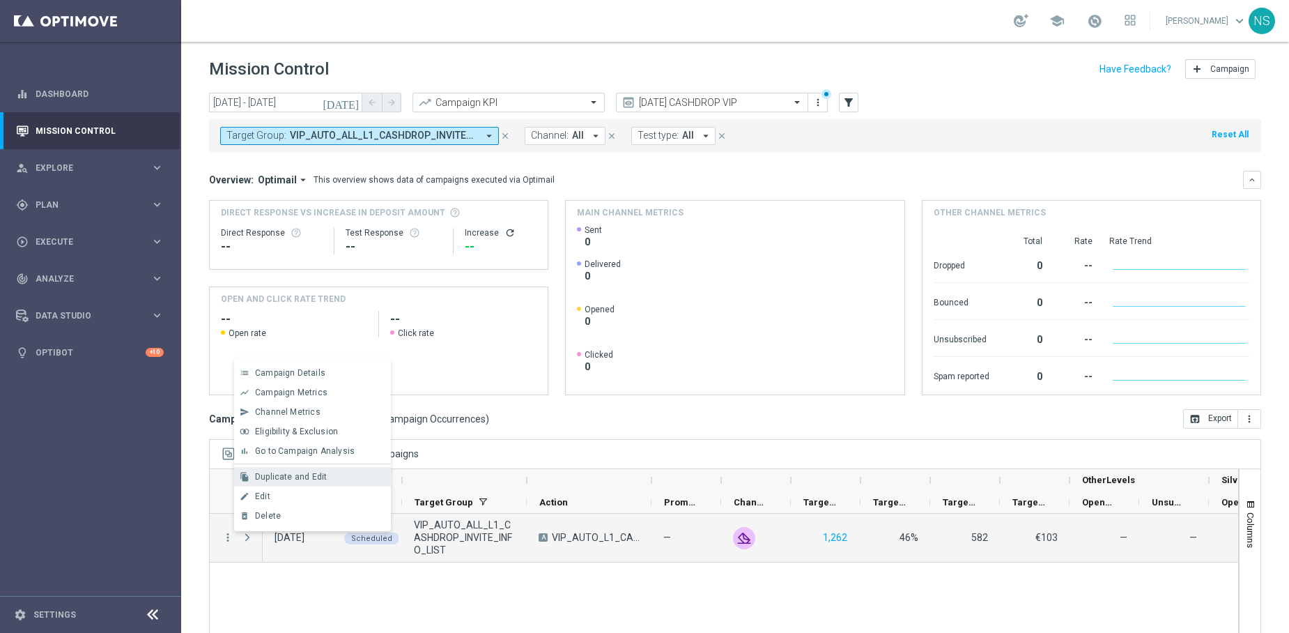
click at [297, 476] on span "Duplicate and Edit" at bounding box center [291, 477] width 72 height 10
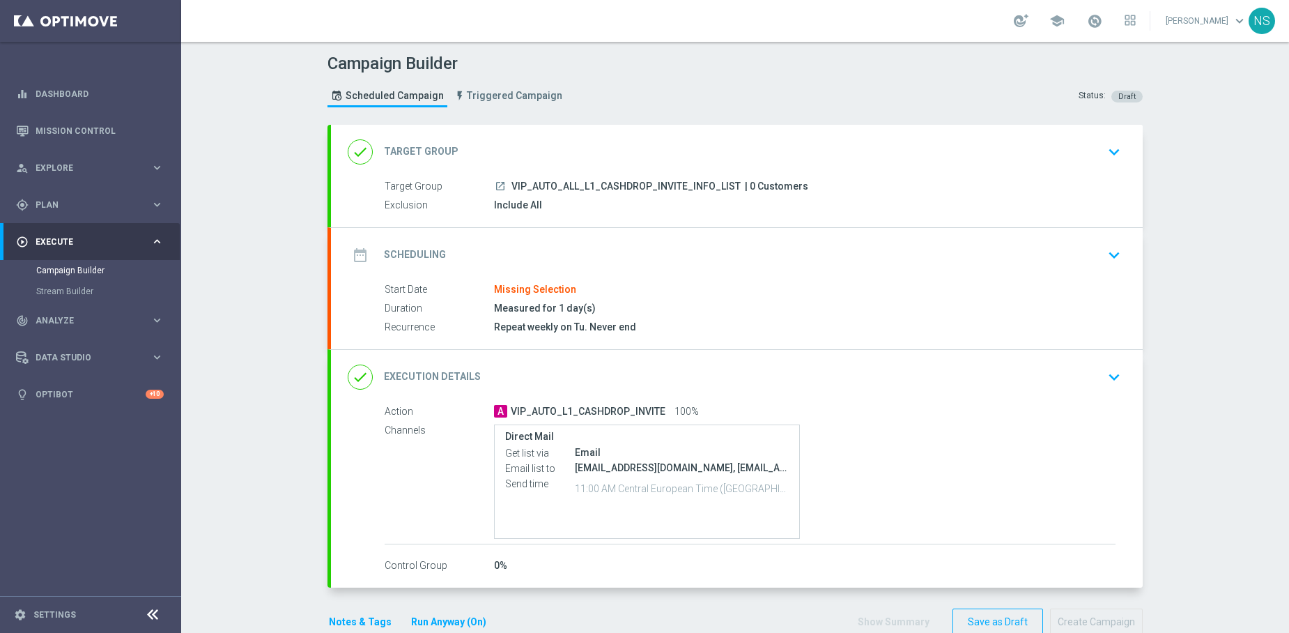
click at [555, 217] on div "Target Group launch VIP_AUTO_ALL_L1_CASHDROP_INVITE_INFO_LIST | 0 Customers Exc…" at bounding box center [737, 203] width 812 height 48
click at [553, 252] on div "date_range Scheduling keyboard_arrow_down" at bounding box center [737, 255] width 778 height 26
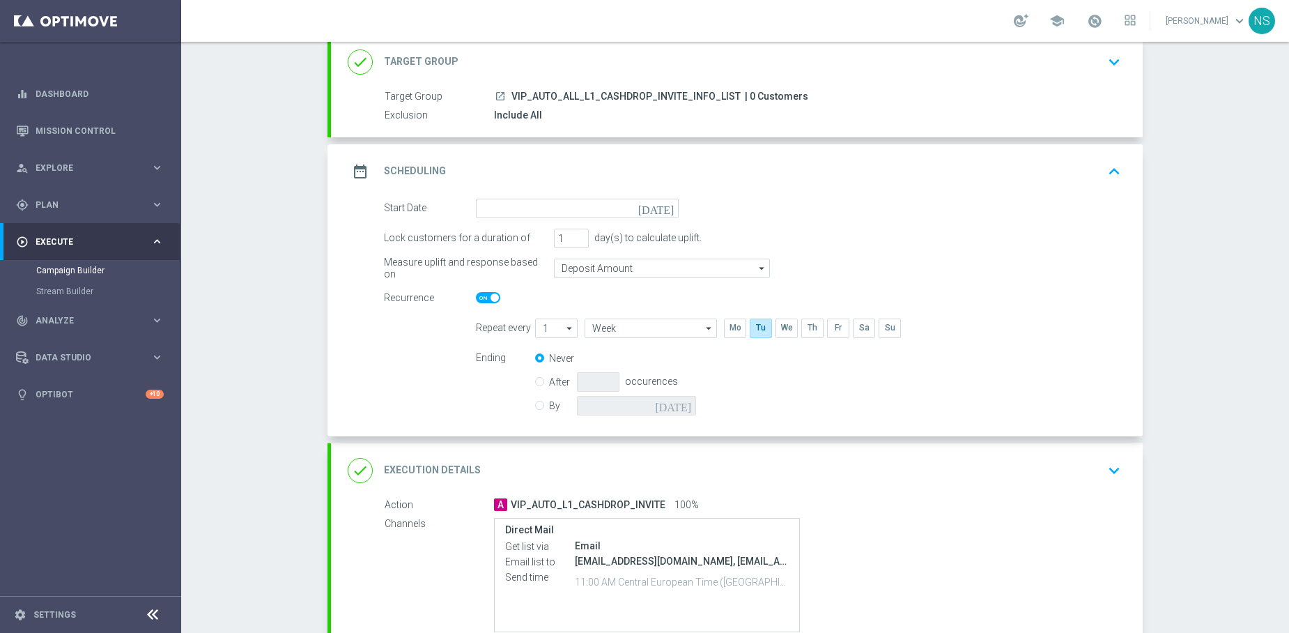
scroll to position [213, 0]
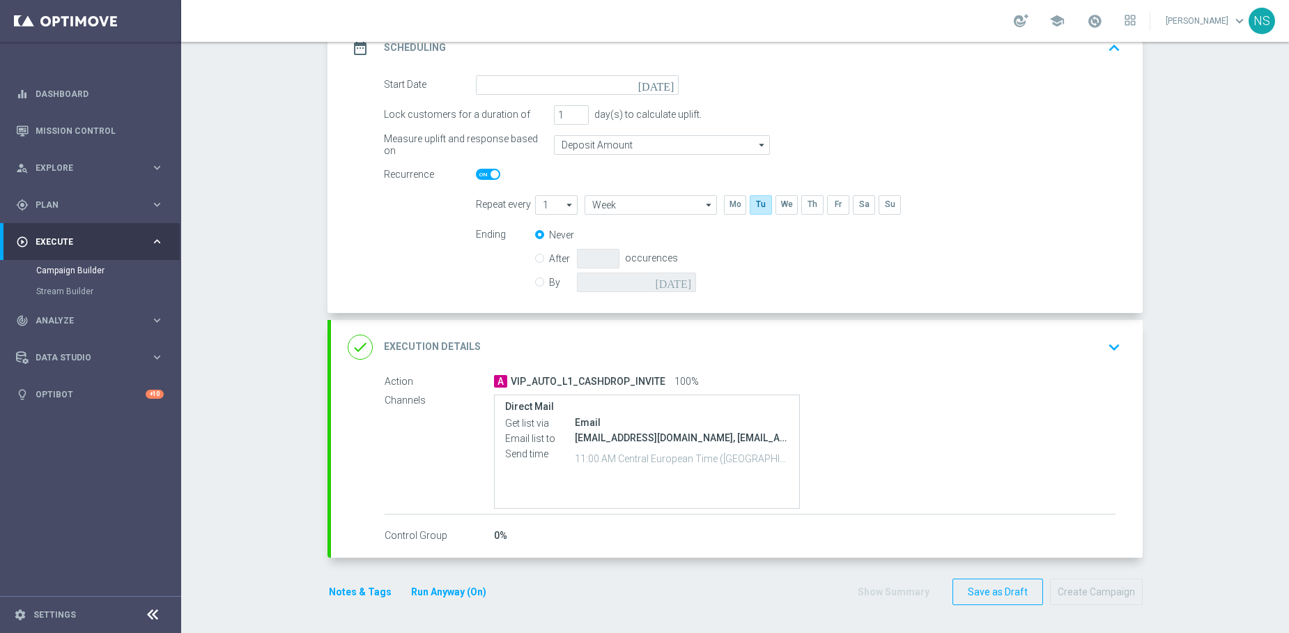
click at [545, 344] on div "done Execution Details keyboard_arrow_down" at bounding box center [737, 347] width 778 height 26
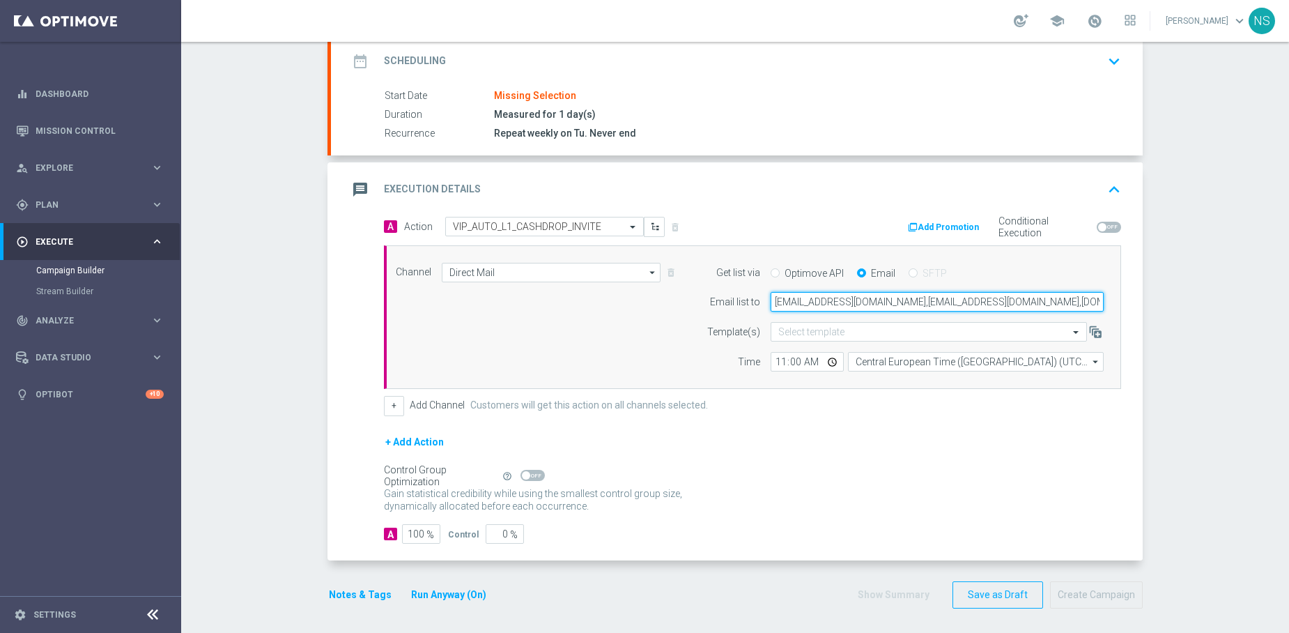
scroll to position [0, 227]
drag, startPoint x: 884, startPoint y: 302, endPoint x: 1108, endPoint y: 316, distance: 224.7
click at [1108, 316] on div "Get list via Optimove API Email SFTP Email list to player-experience-hvc-team@l…" at bounding box center [901, 317] width 425 height 109
click at [919, 302] on input "player-experience-hvc-team@lottoland.com,vip-team@lottoland.com,sunneva.maria@l…" at bounding box center [936, 302] width 333 height 20
click at [844, 300] on input "player-experience-hvc-team@lottoland.com,vip-team@lottoland.com,sunneva.maria@l…" at bounding box center [936, 302] width 333 height 20
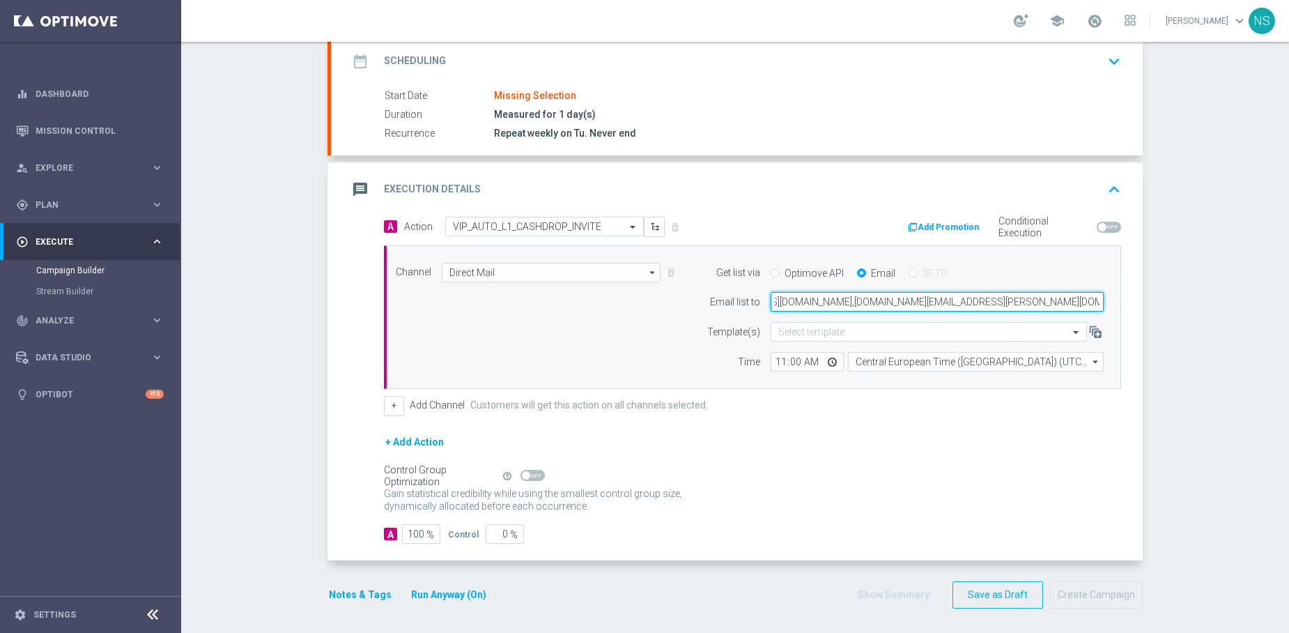
drag, startPoint x: 842, startPoint y: 300, endPoint x: 1202, endPoint y: 316, distance: 359.8
click at [1202, 316] on div "Campaign Builder Scheduled Campaign Triggered Campaign Status: Draft done Targe…" at bounding box center [735, 337] width 1108 height 591
